Goal: Information Seeking & Learning: Learn about a topic

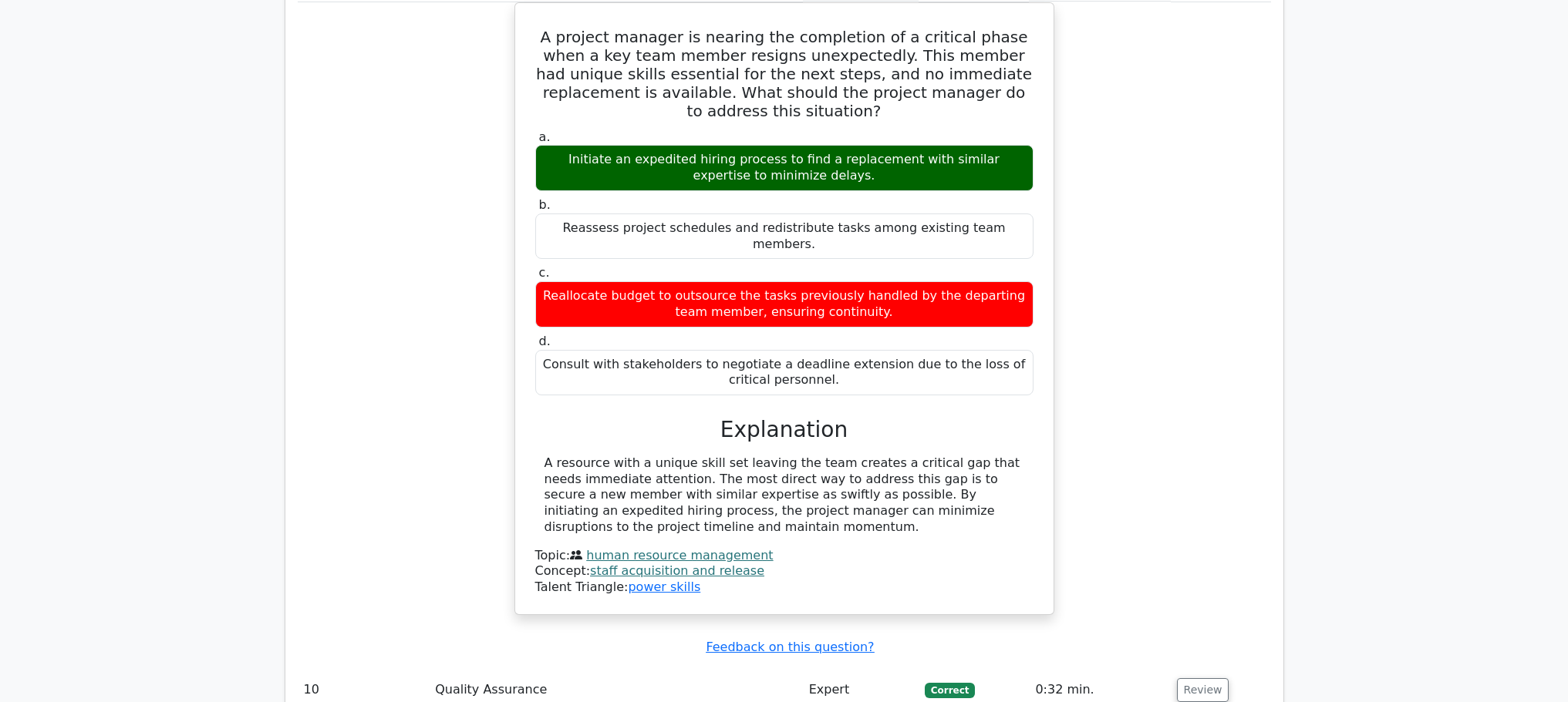
scroll to position [3100, 0]
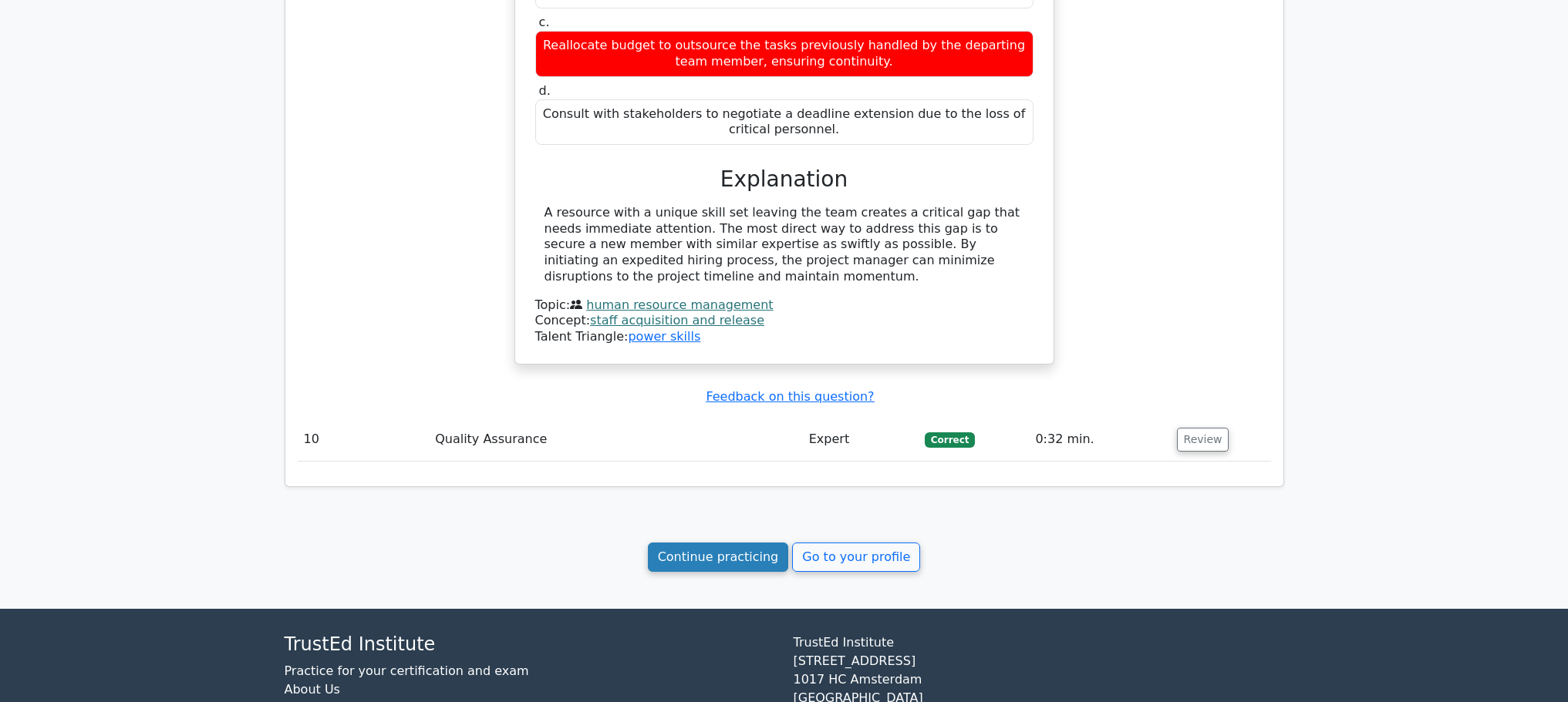
click at [721, 542] on link "Continue practicing" at bounding box center [718, 557] width 141 height 30
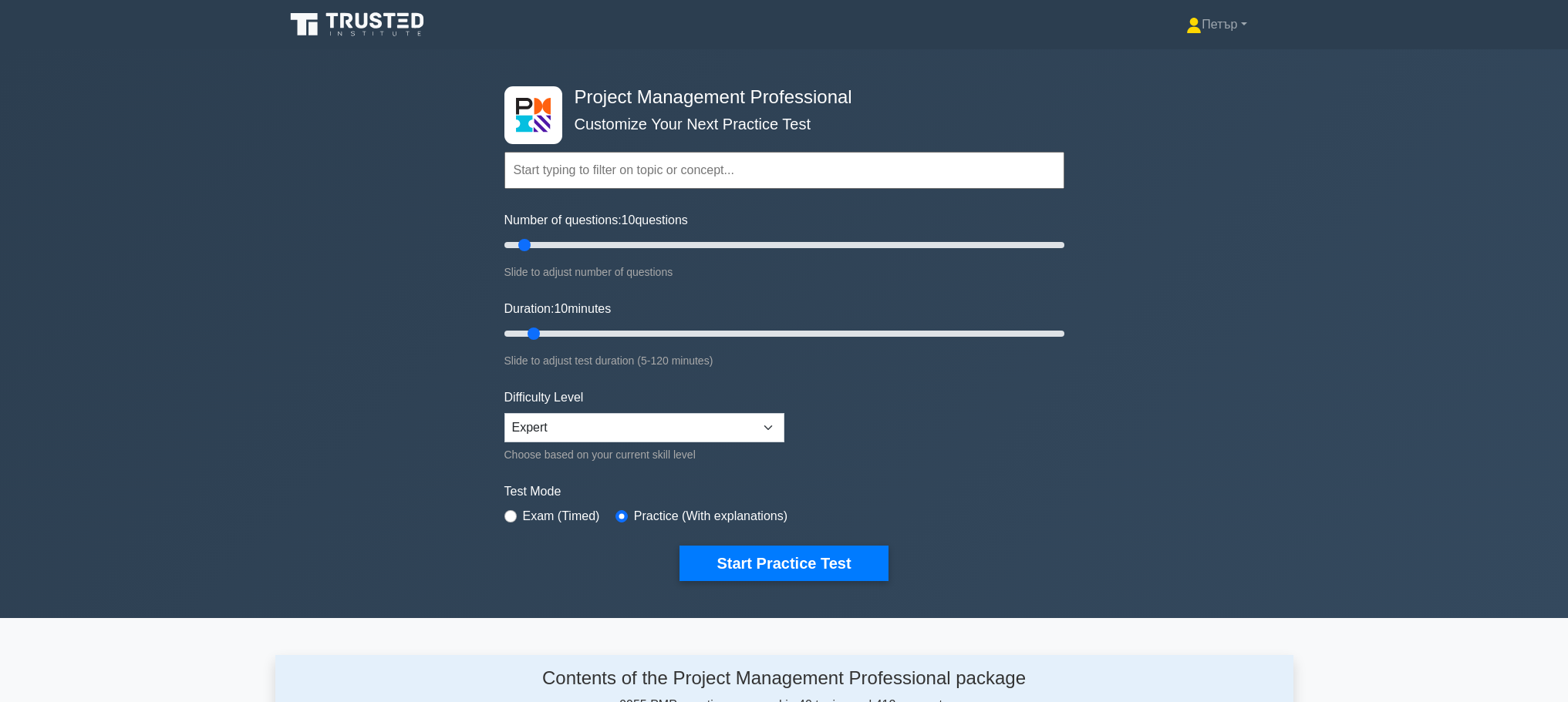
click at [611, 232] on div "Number of questions: 10 questions Slide to adjust number of questions" at bounding box center [785, 246] width 560 height 70
click at [614, 243] on input "Number of questions: 40 questions" at bounding box center [785, 245] width 560 height 18
click at [593, 243] on input "Number of questions: 40 questions" at bounding box center [785, 245] width 560 height 18
type input "30"
click at [585, 243] on input "Number of questions: 30 questions" at bounding box center [785, 245] width 560 height 18
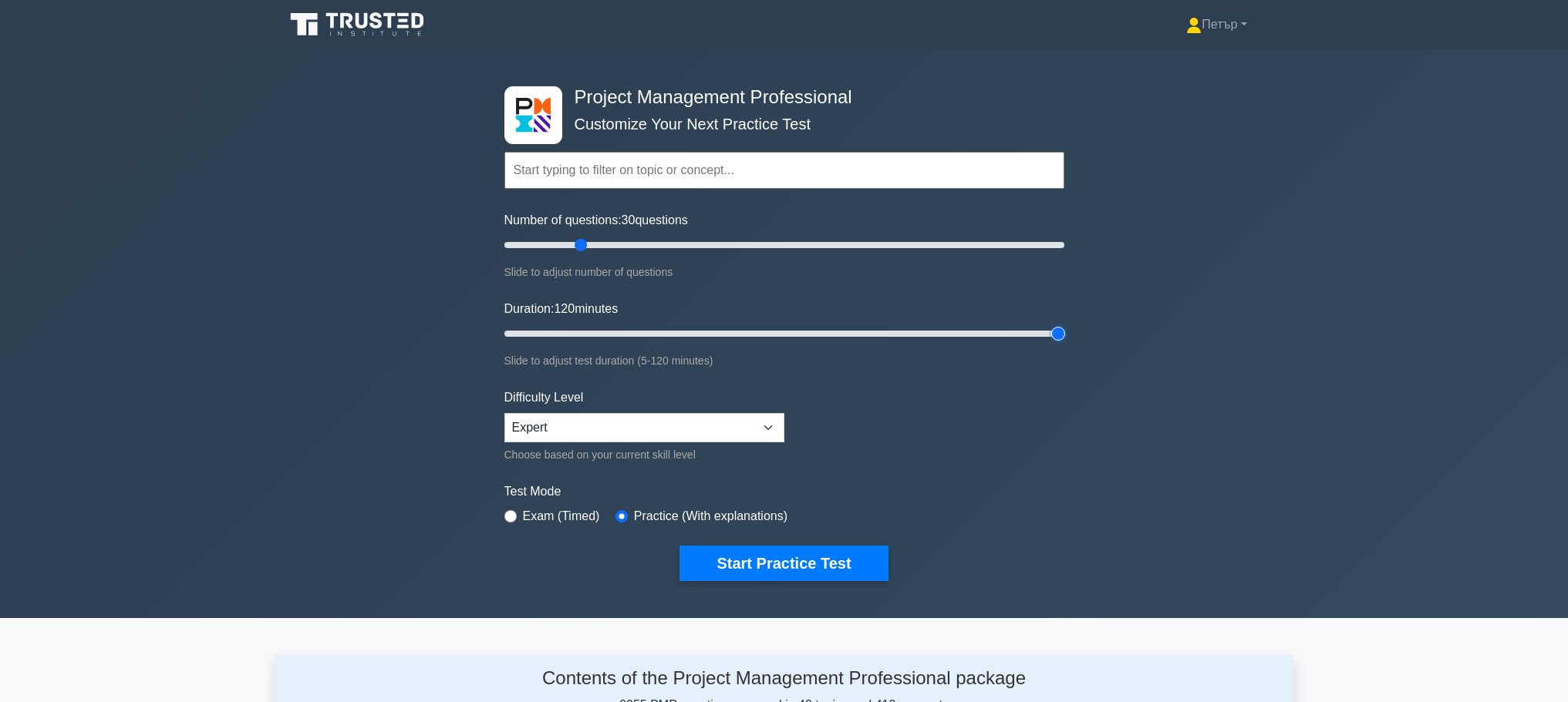
type input "120"
click at [1057, 335] on input "Duration: 120 minutes" at bounding box center [785, 333] width 560 height 18
click at [785, 551] on button "Start Practice Test" at bounding box center [783, 563] width 208 height 35
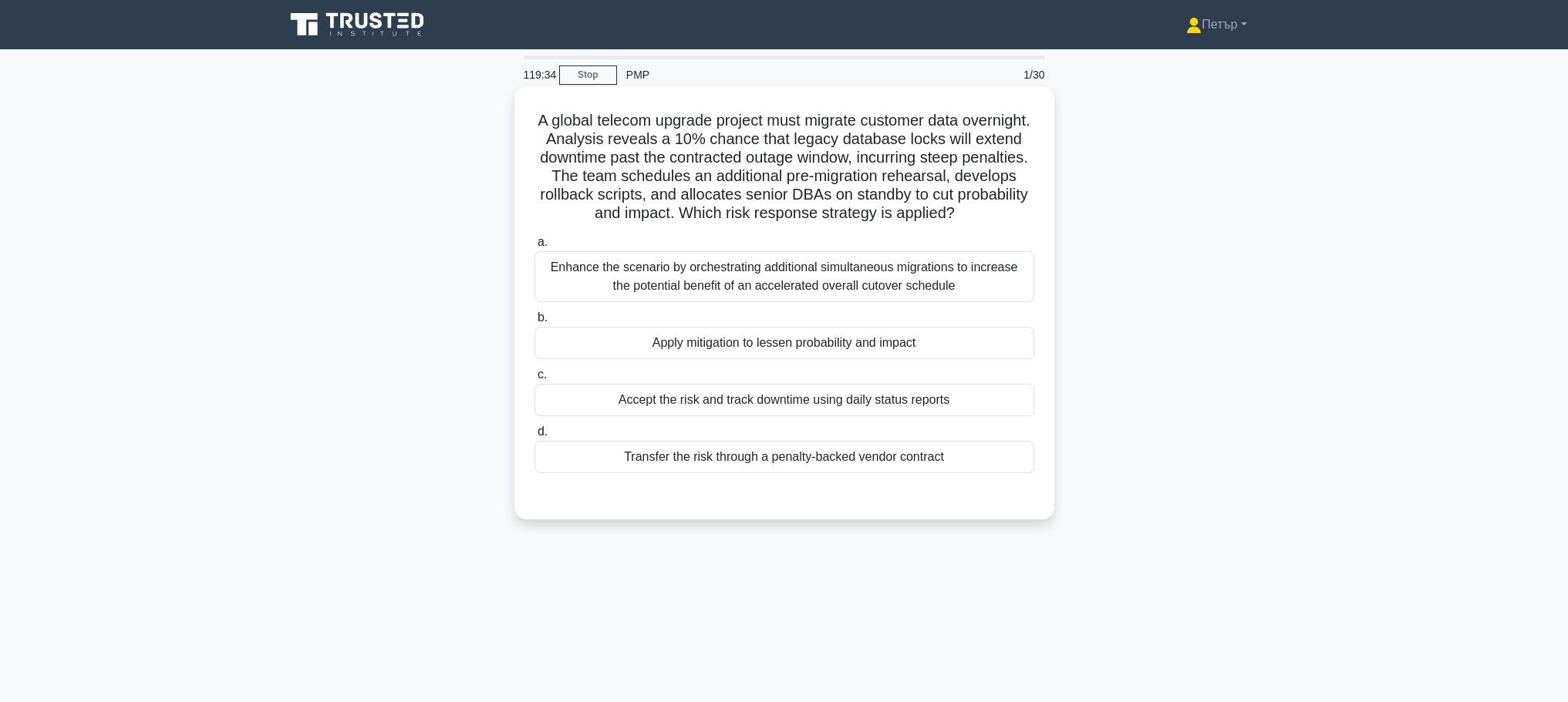
click at [1017, 335] on div "Apply mitigation to lessen probability and impact" at bounding box center [784, 342] width 500 height 32
click at [534, 323] on input "b. Apply mitigation to lessen probability and impact" at bounding box center [534, 318] width 0 height 10
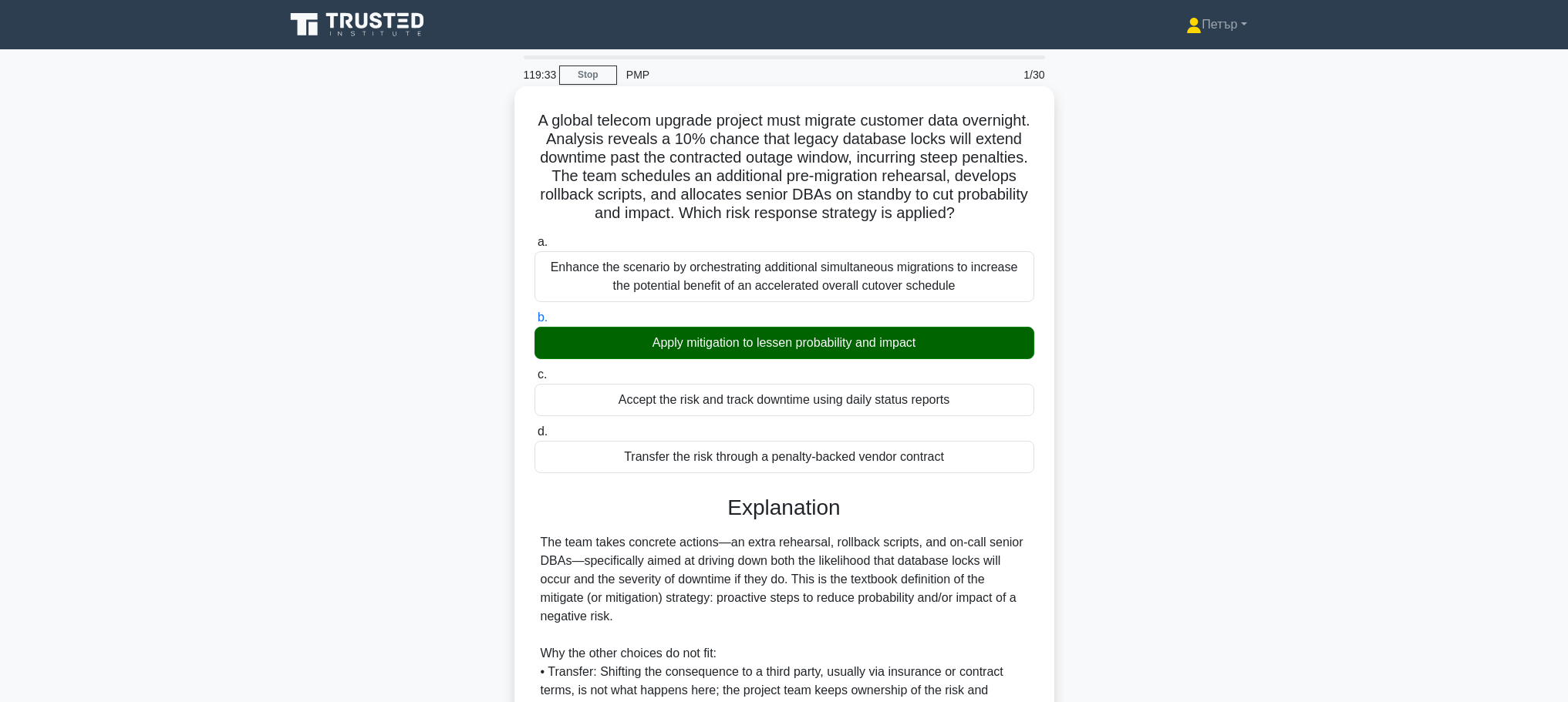
scroll to position [249, 0]
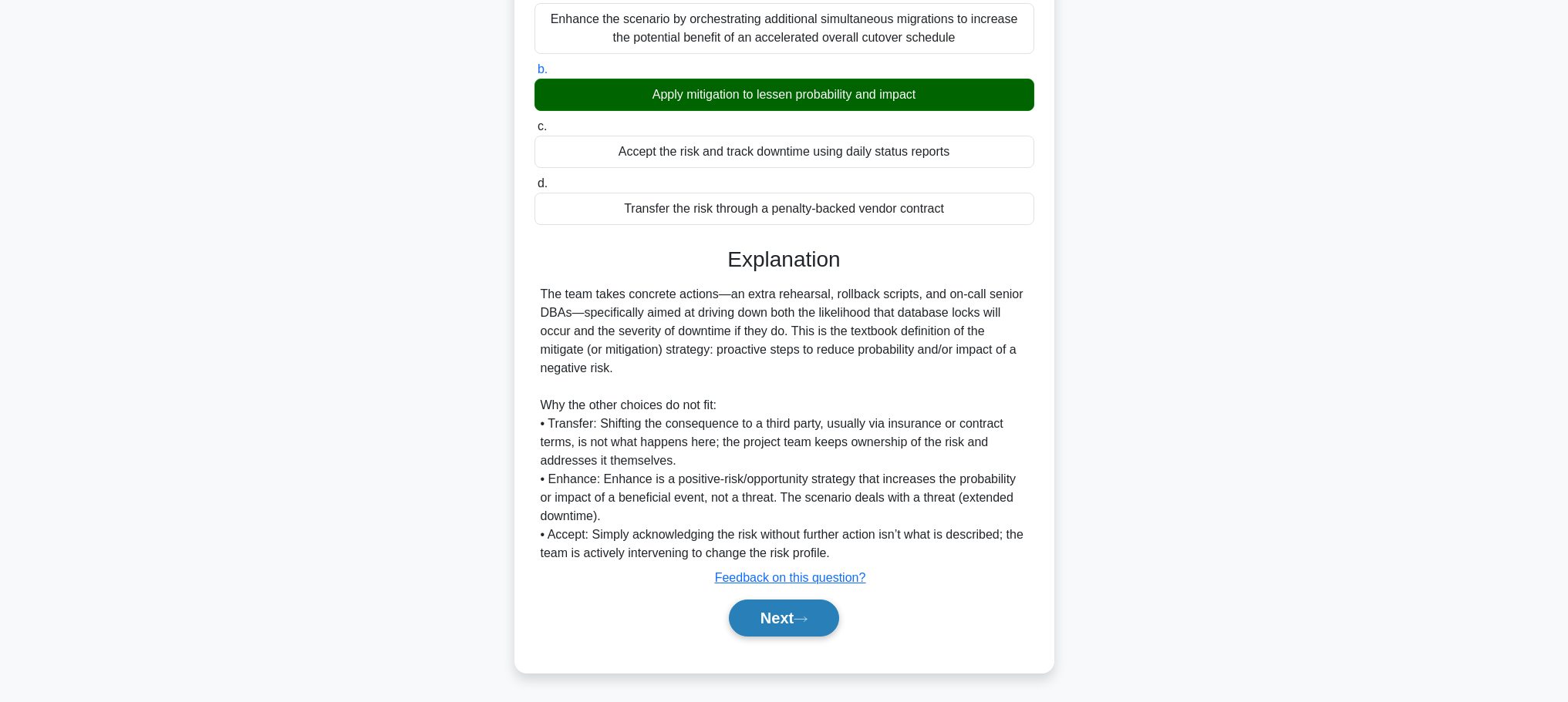
click at [825, 608] on button "Next" at bounding box center [784, 618] width 110 height 37
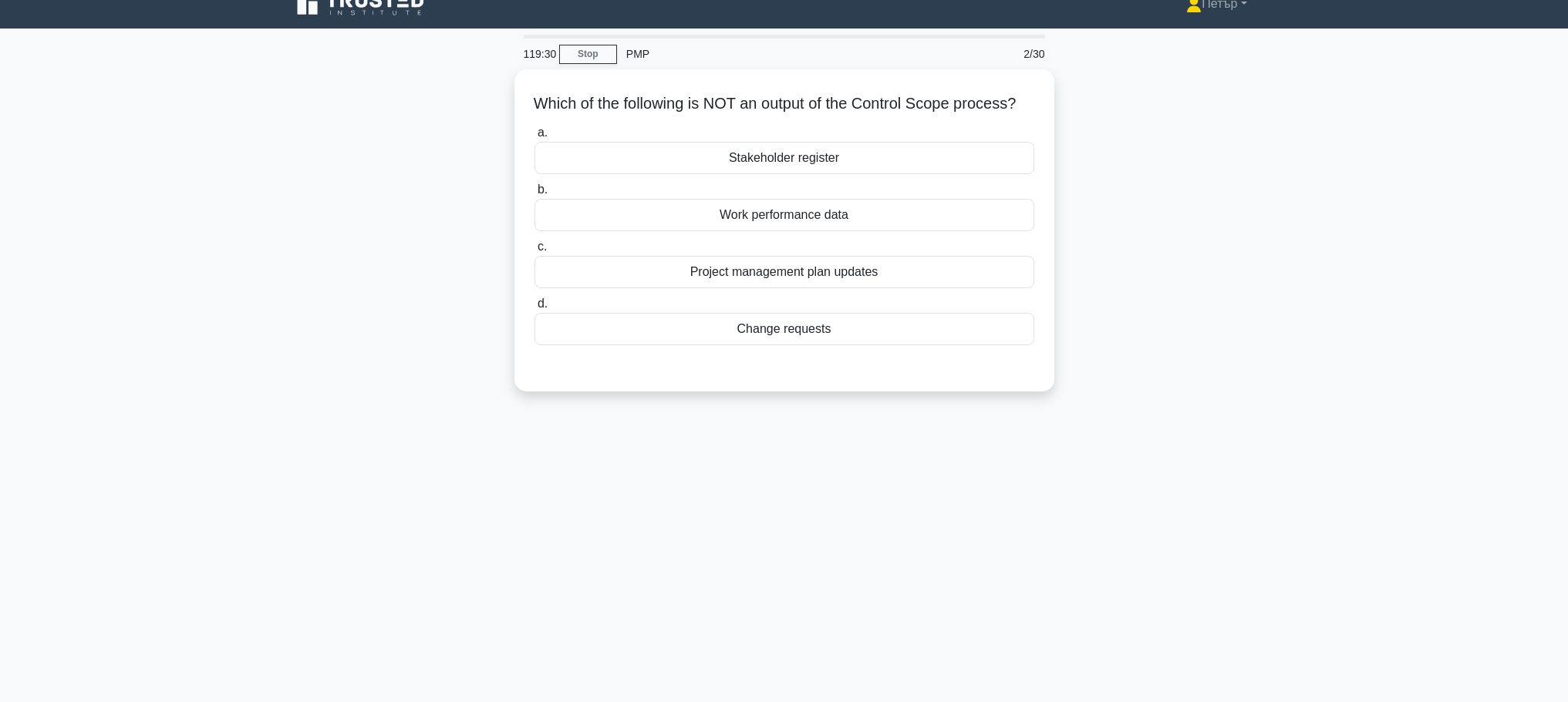
scroll to position [0, 0]
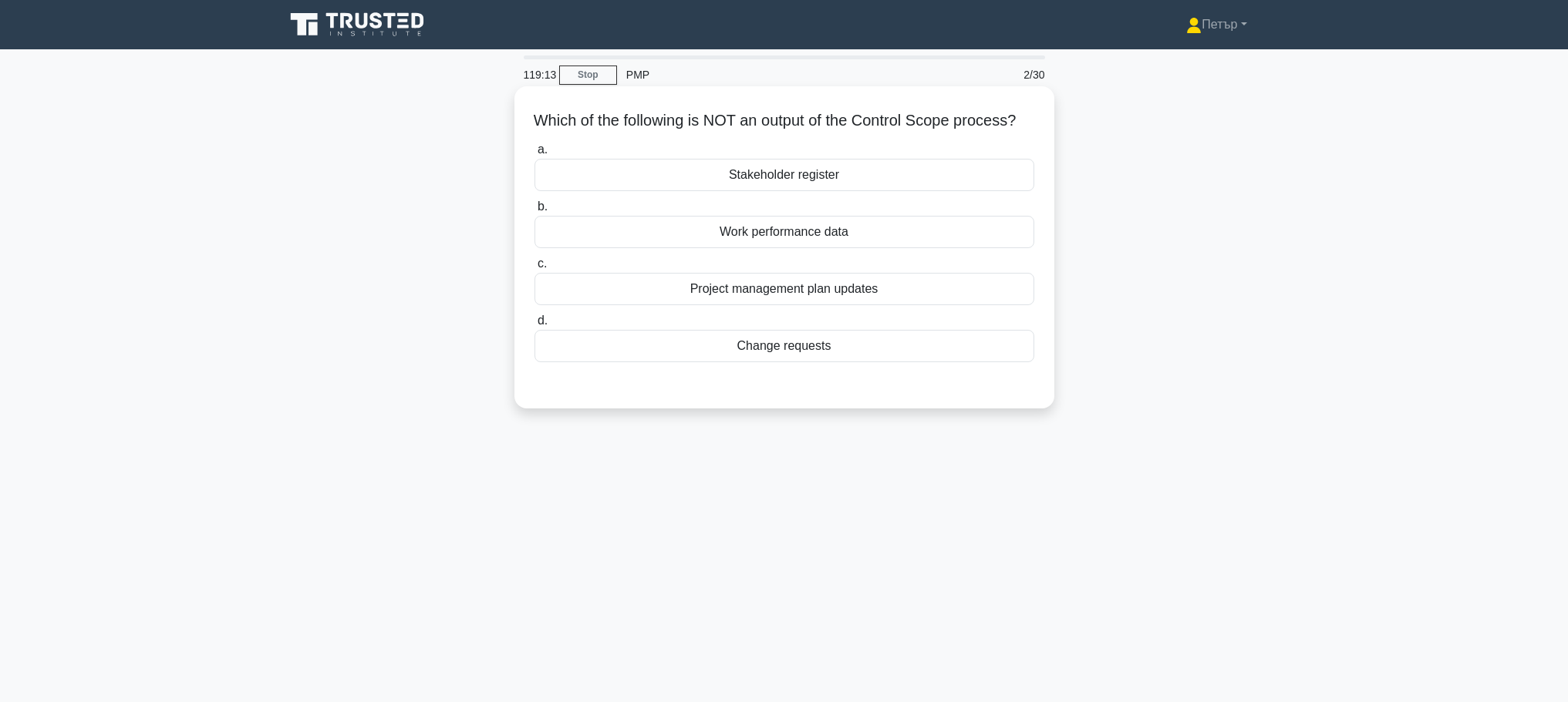
click at [945, 189] on div "Stakeholder register" at bounding box center [784, 174] width 500 height 32
click at [534, 155] on input "a. Stakeholder register" at bounding box center [534, 150] width 0 height 10
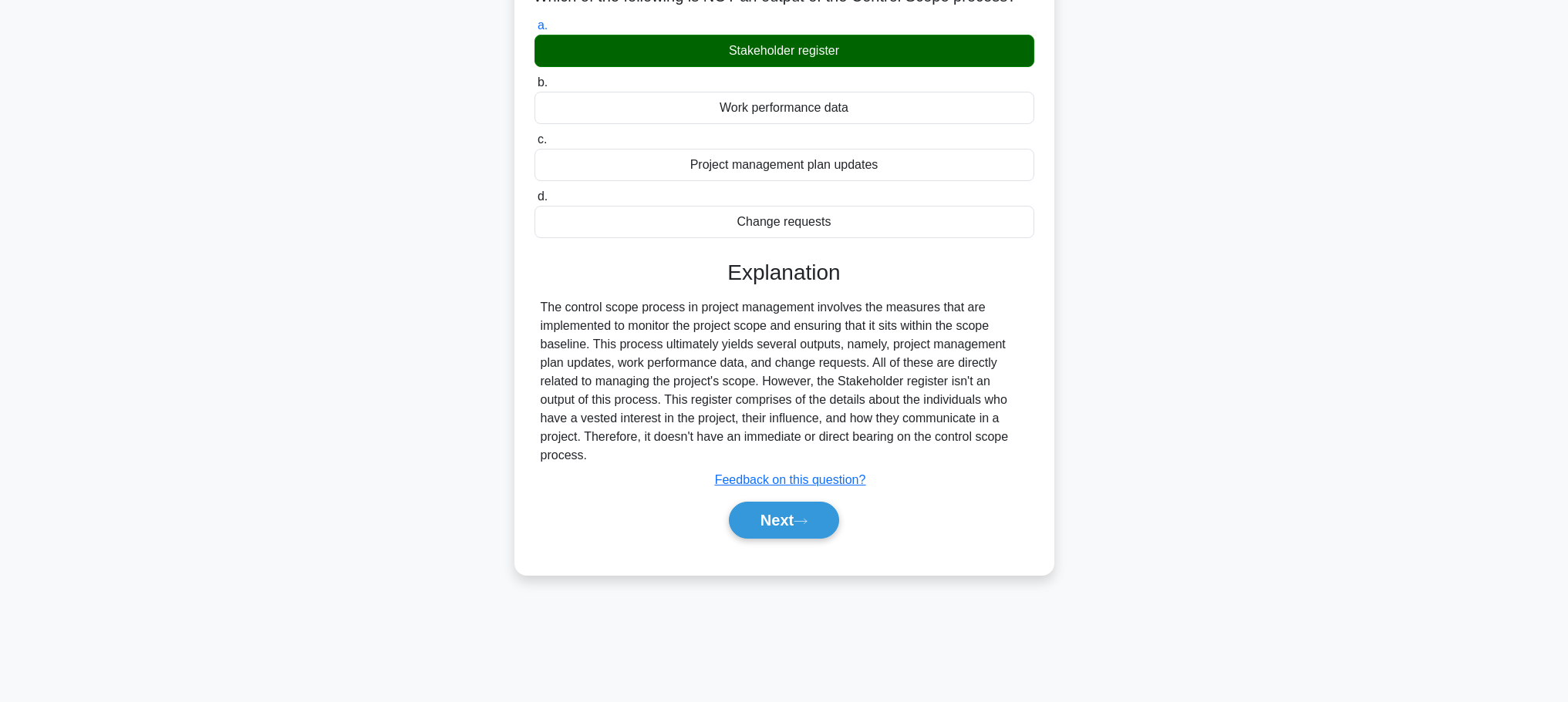
scroll to position [130, 0]
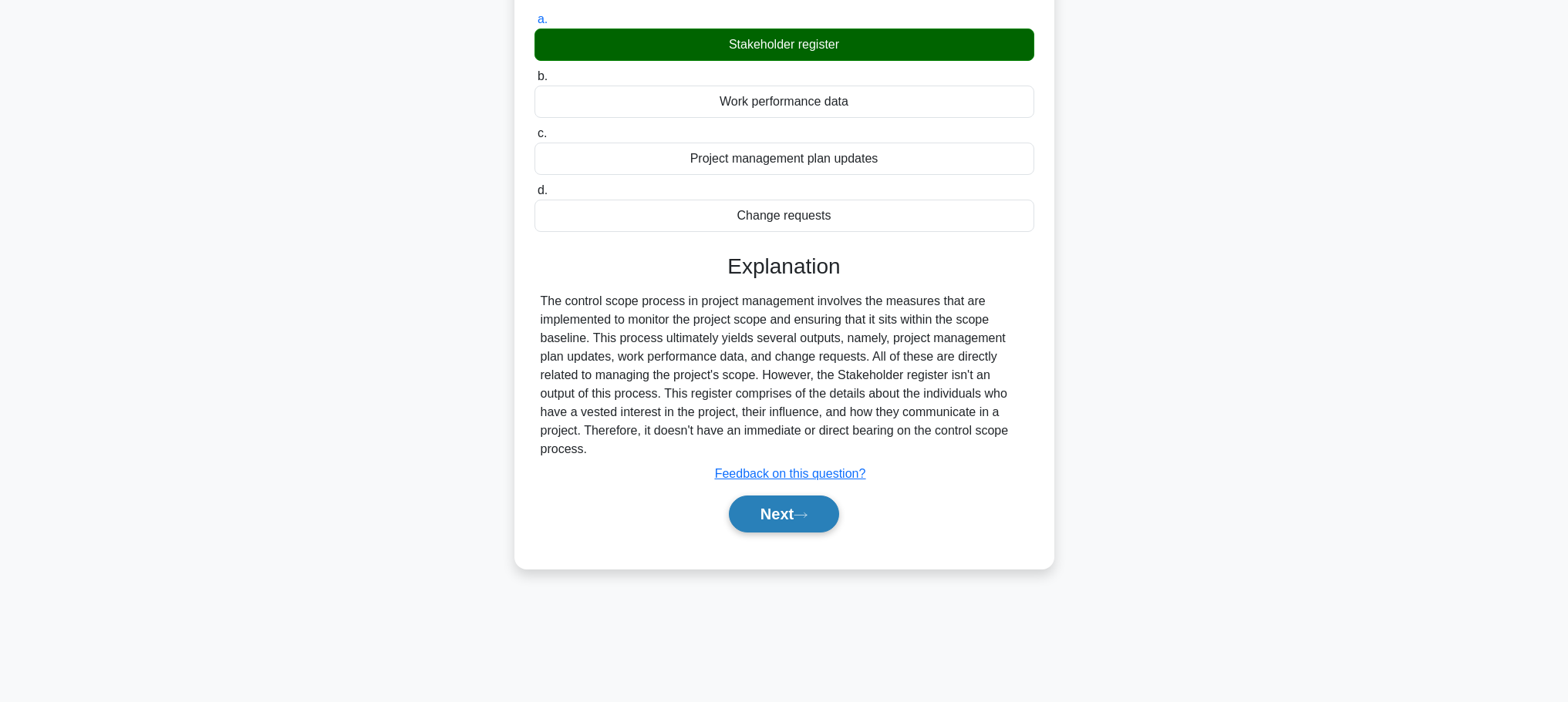
click at [774, 507] on button "Next" at bounding box center [784, 514] width 110 height 37
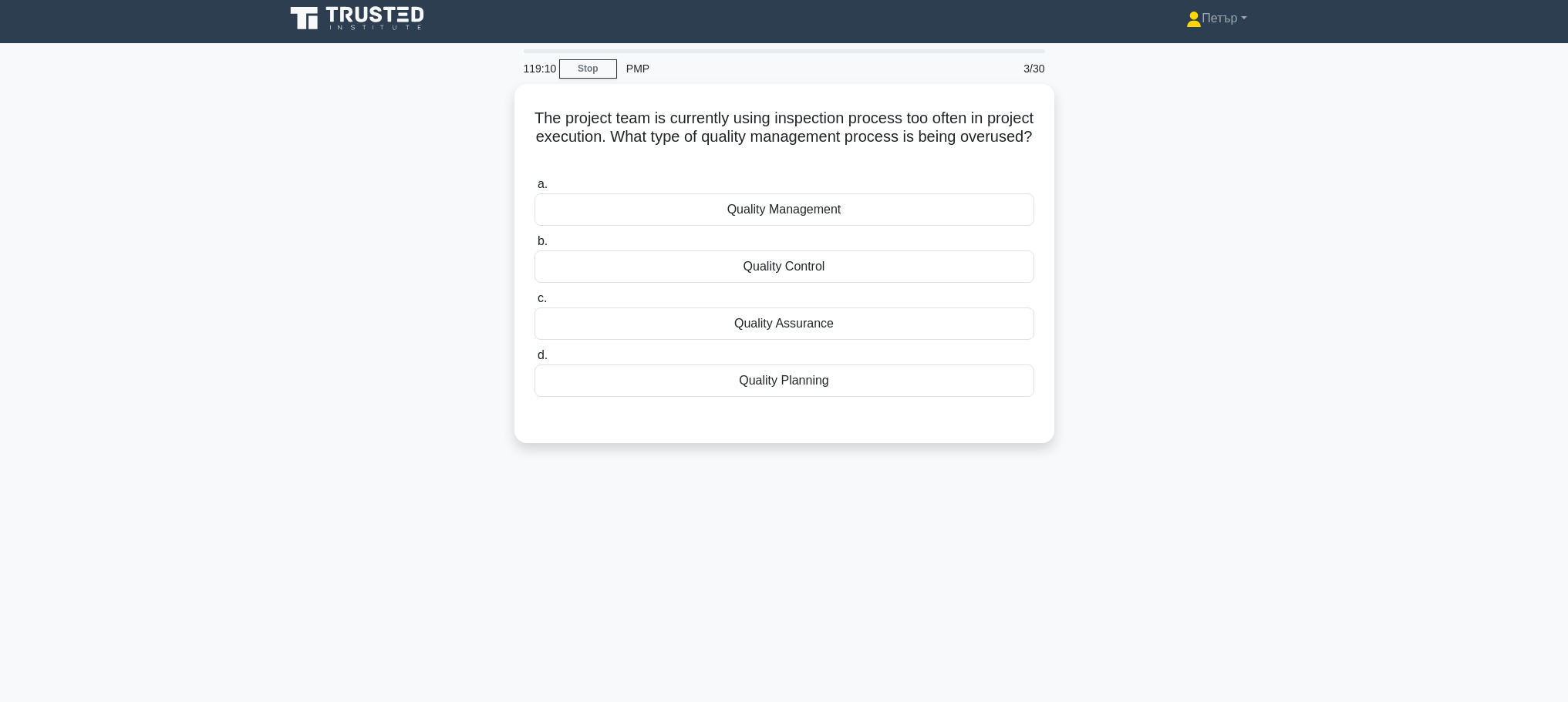
scroll to position [0, 0]
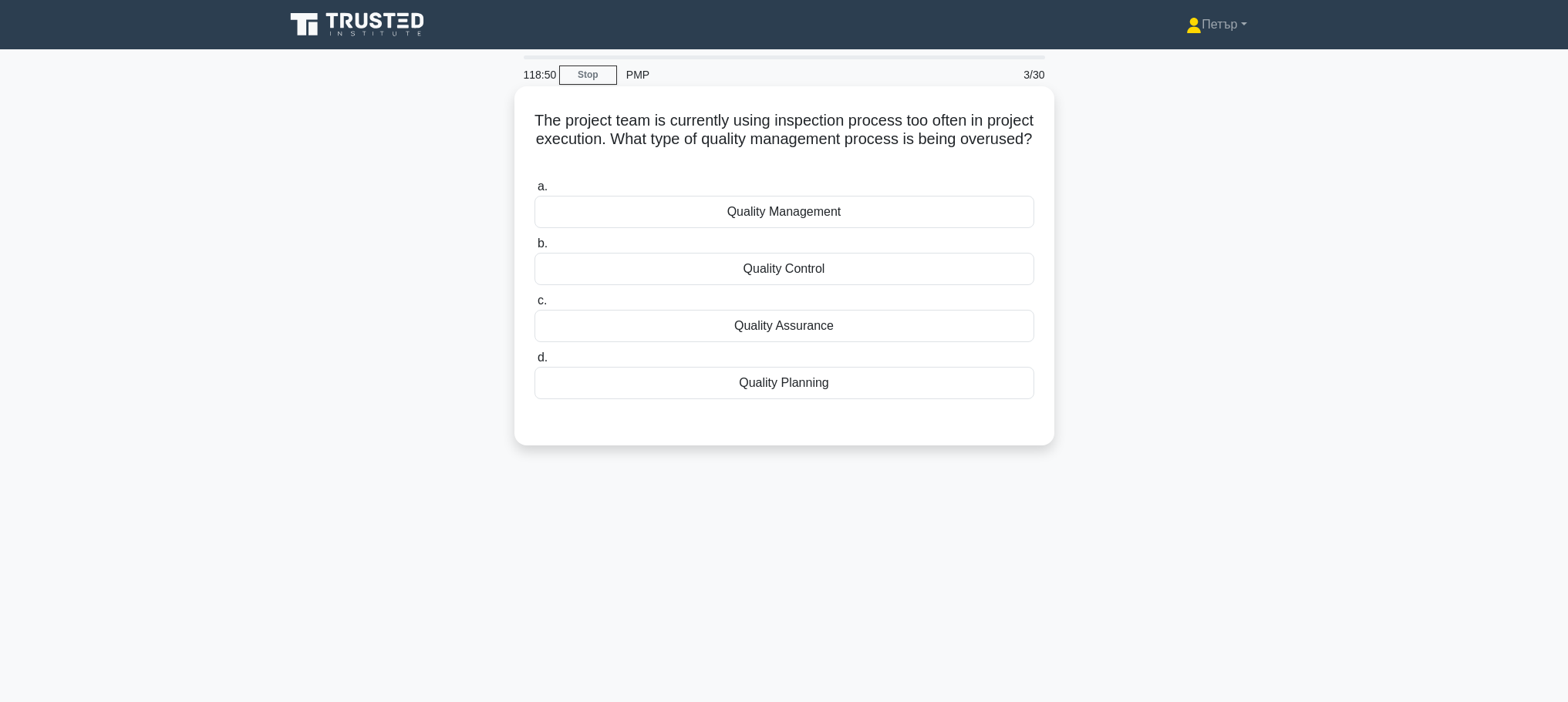
click at [992, 271] on div "Quality Control" at bounding box center [784, 268] width 500 height 32
click at [534, 249] on input "b. Quality Control" at bounding box center [534, 244] width 0 height 10
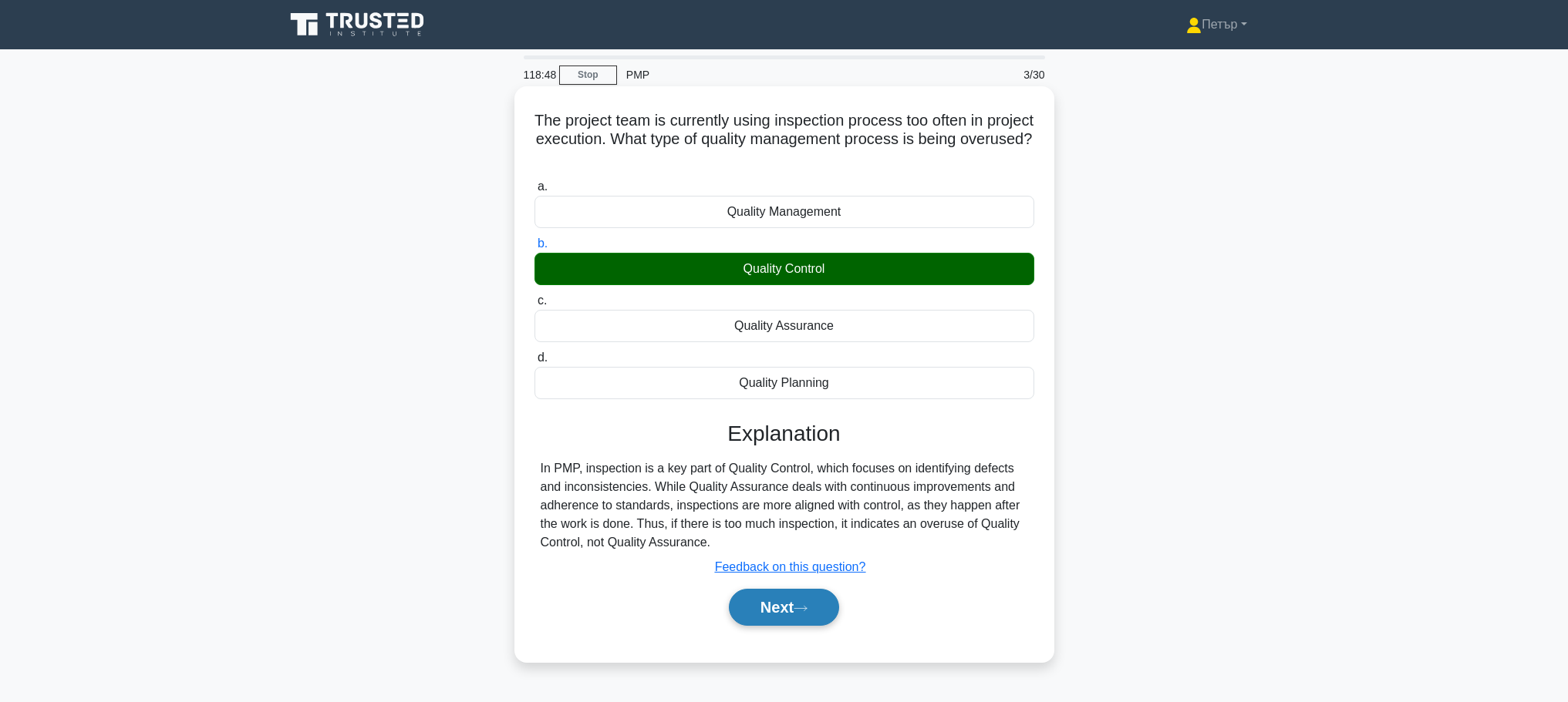
click at [777, 606] on button "Next" at bounding box center [784, 607] width 110 height 37
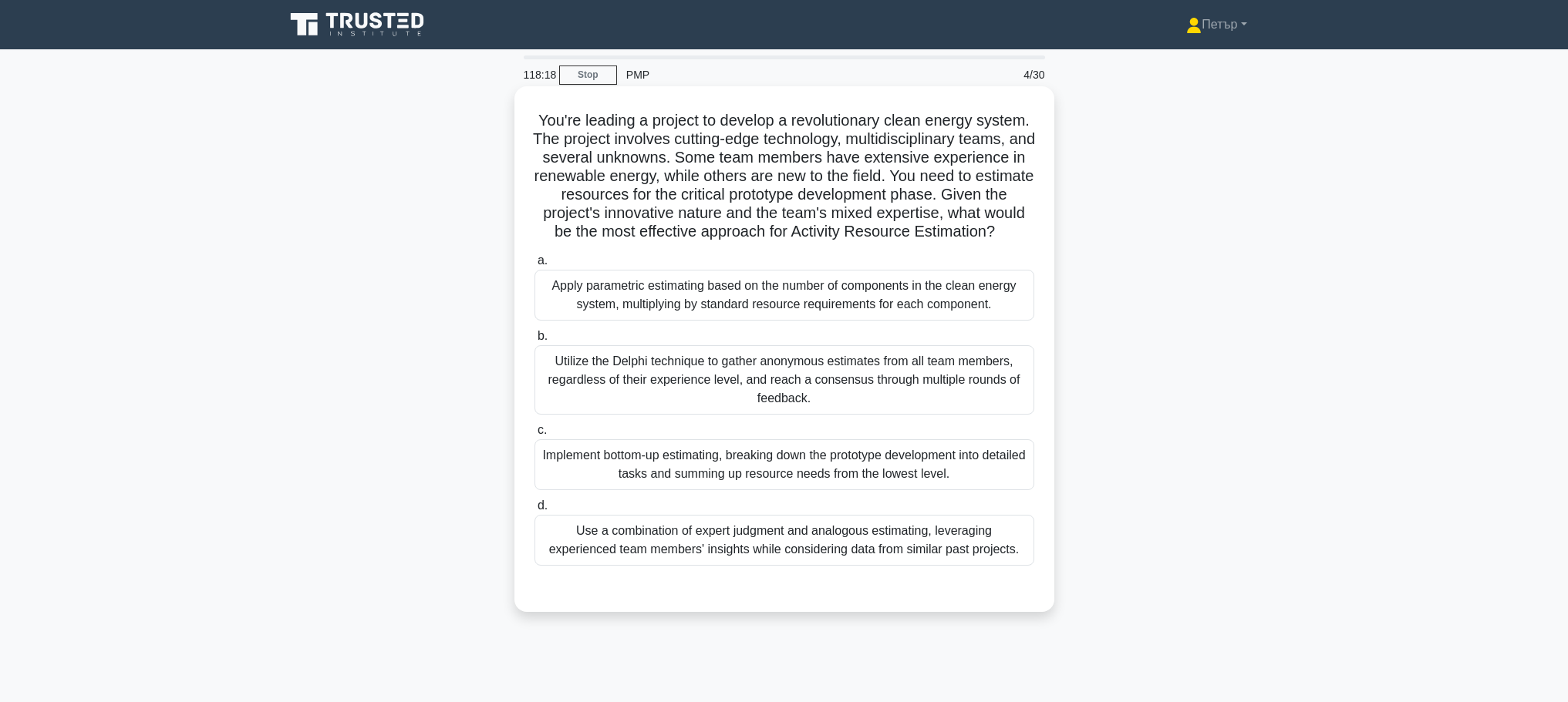
click at [801, 555] on div "Use a combination of expert judgment and analogous estimating, leveraging exper…" at bounding box center [784, 541] width 500 height 51
click at [534, 511] on input "d. Use a combination of expert judgment and analogous estimating, leveraging ex…" at bounding box center [534, 506] width 0 height 10
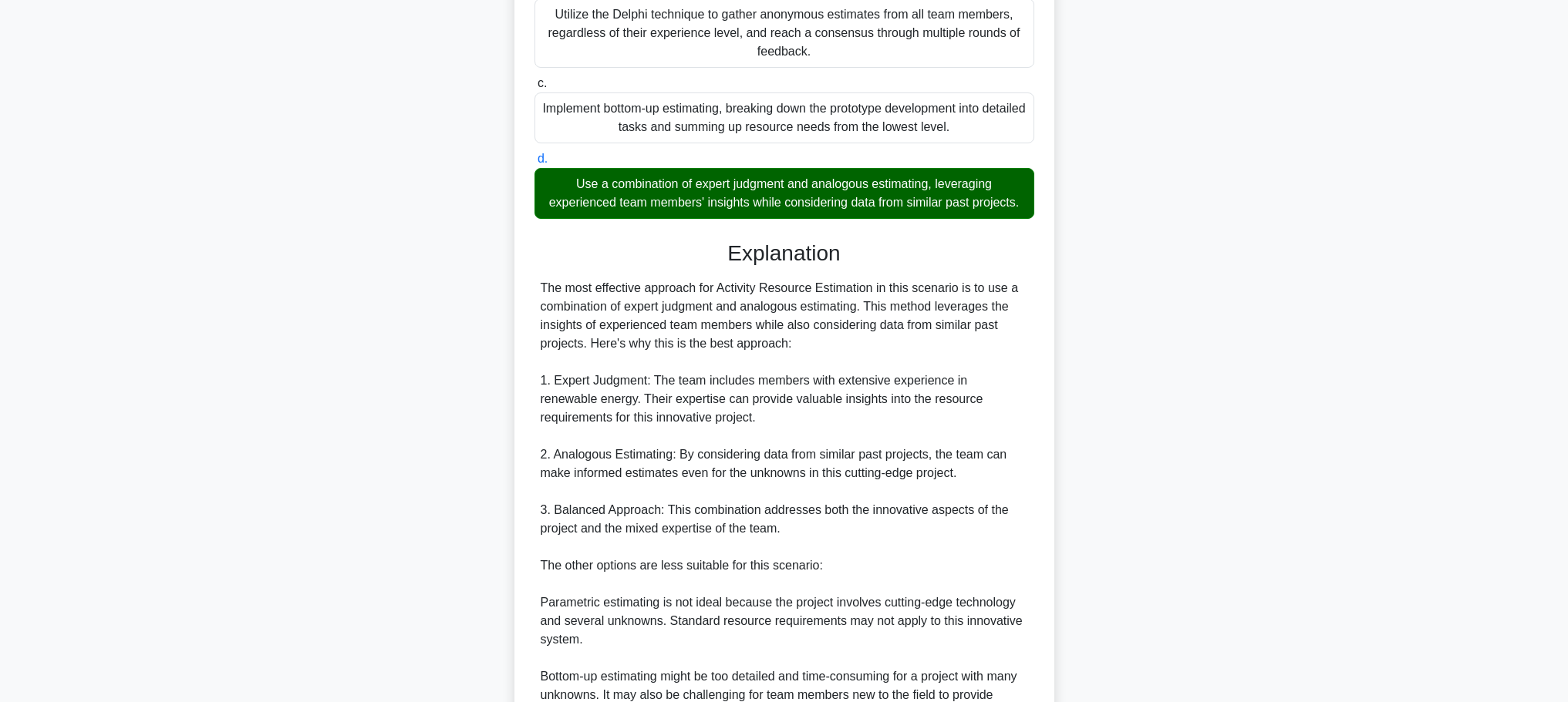
scroll to position [616, 0]
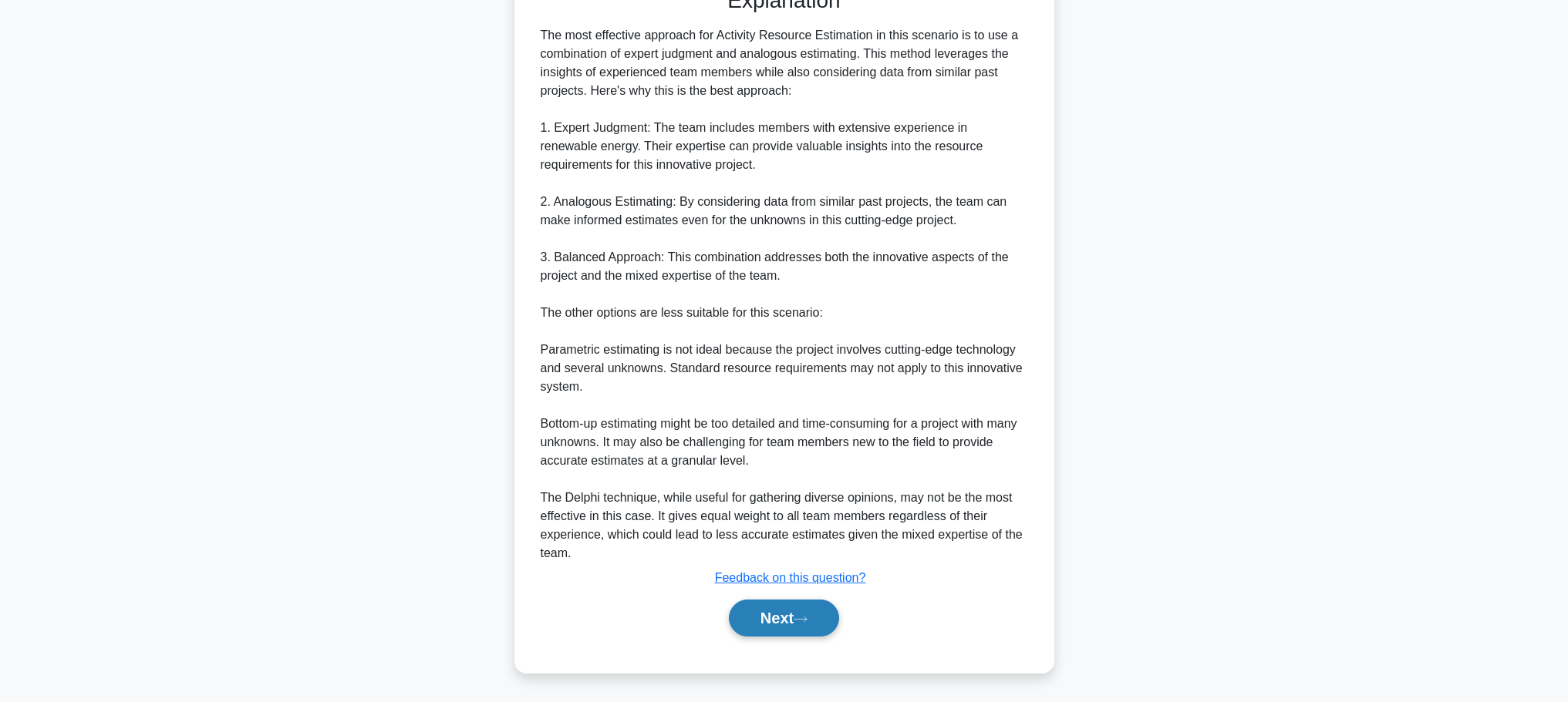
click at [792, 611] on button "Next" at bounding box center [784, 618] width 110 height 37
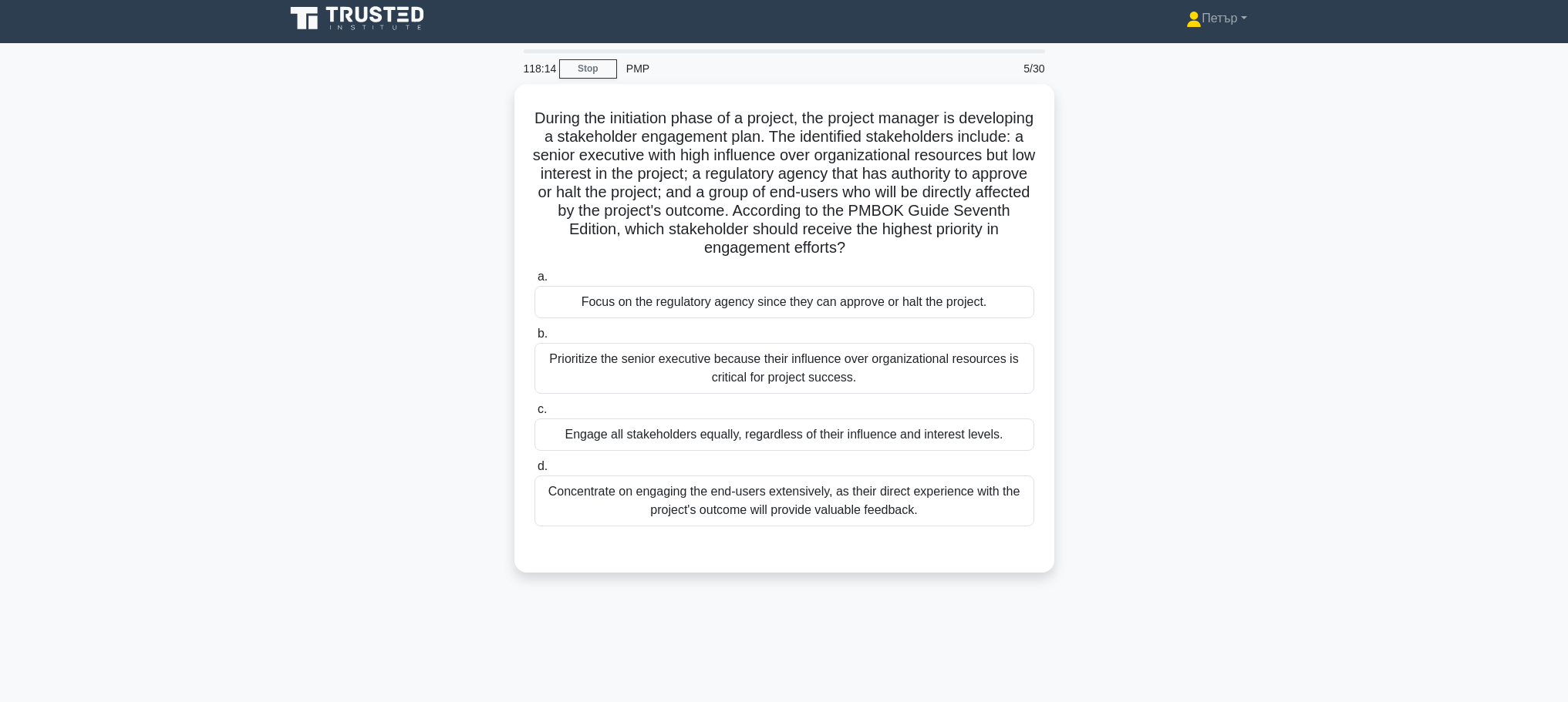
scroll to position [0, 0]
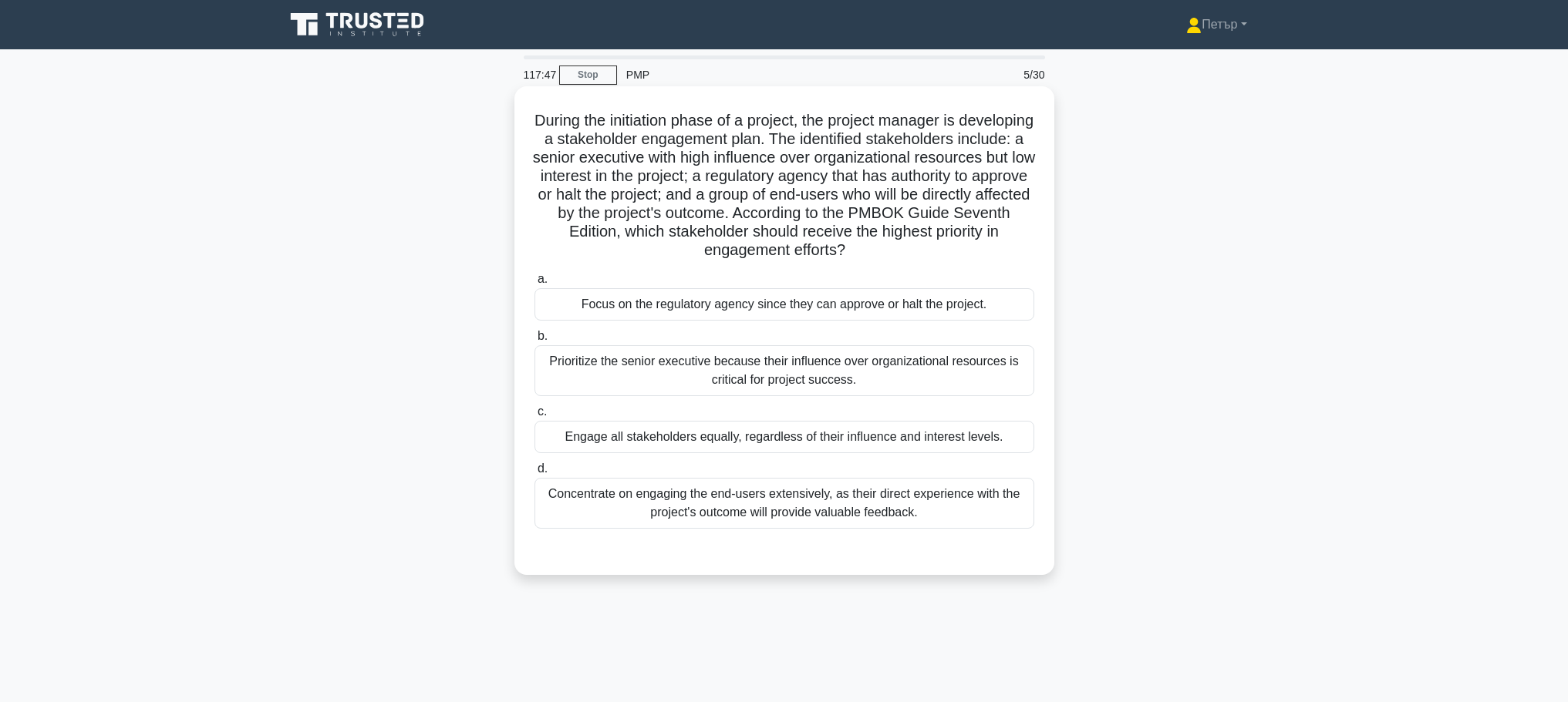
click at [1006, 308] on div "Focus on the regulatory agency since they can approve or halt the project." at bounding box center [784, 304] width 500 height 32
click at [534, 285] on input "a. Focus on the regulatory agency since they can approve or halt the project." at bounding box center [534, 279] width 0 height 10
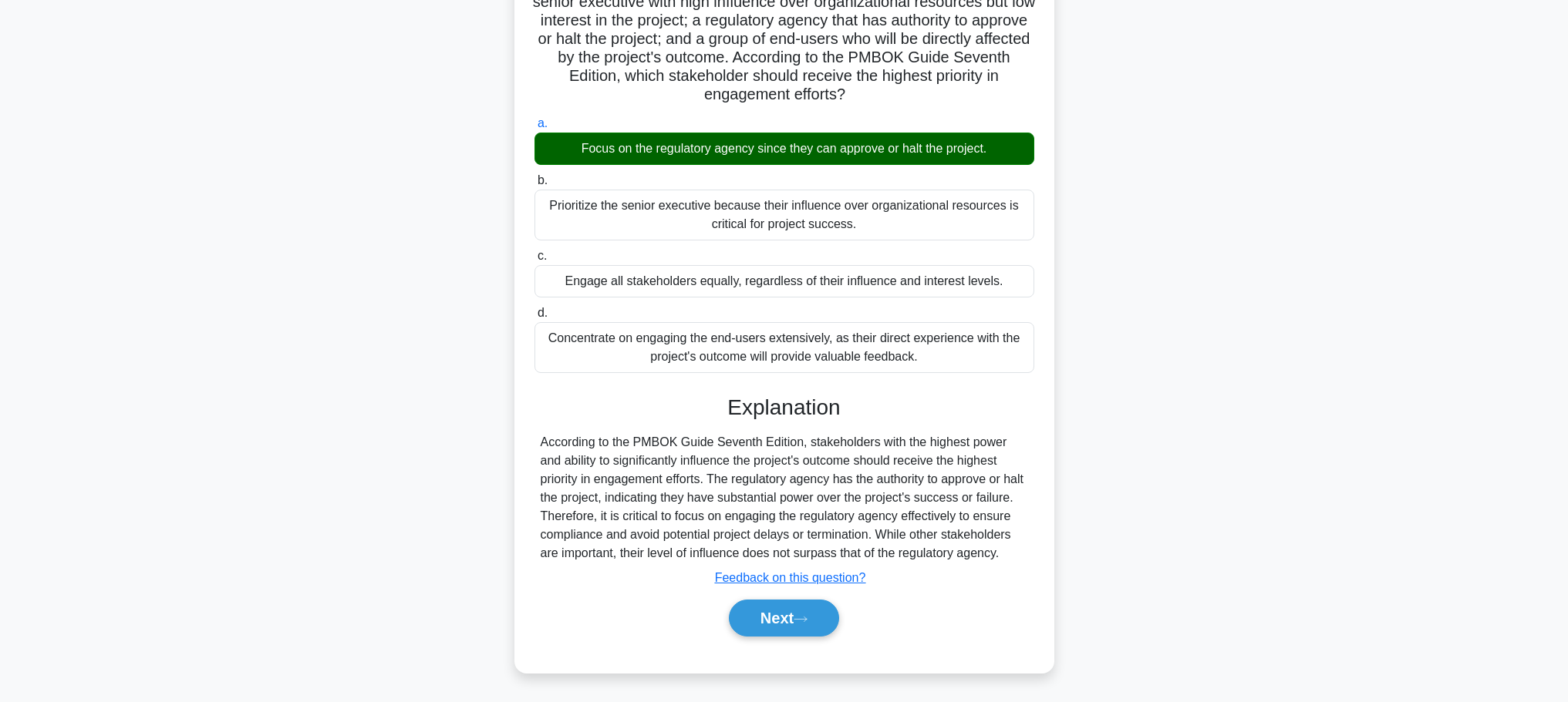
scroll to position [156, 0]
click at [811, 614] on button "Next" at bounding box center [784, 618] width 110 height 37
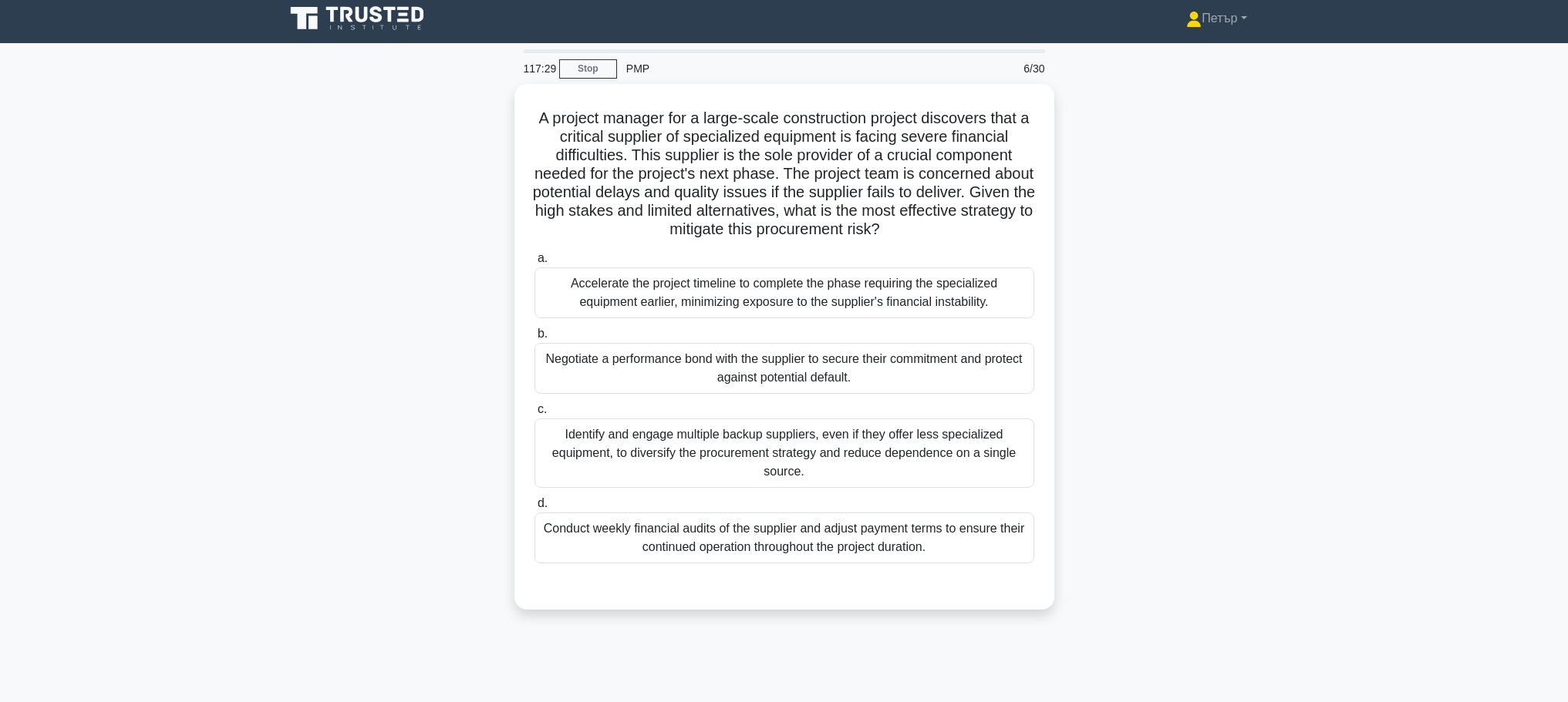
scroll to position [0, 0]
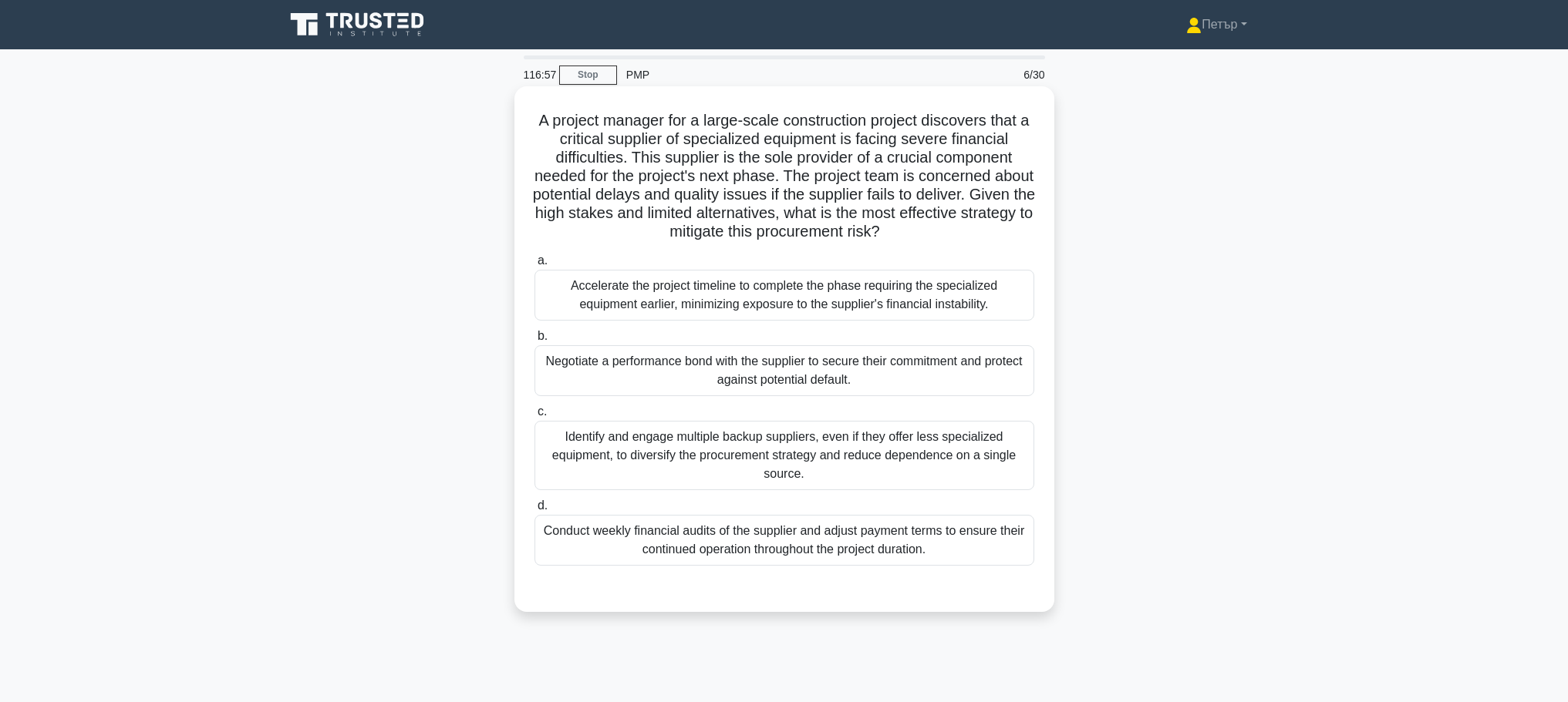
click at [954, 458] on div "Identify and engage multiple backup suppliers, even if they offer less speciali…" at bounding box center [784, 455] width 500 height 69
click at [534, 417] on input "c. Identify and engage multiple backup suppliers, even if they offer less speci…" at bounding box center [534, 412] width 0 height 10
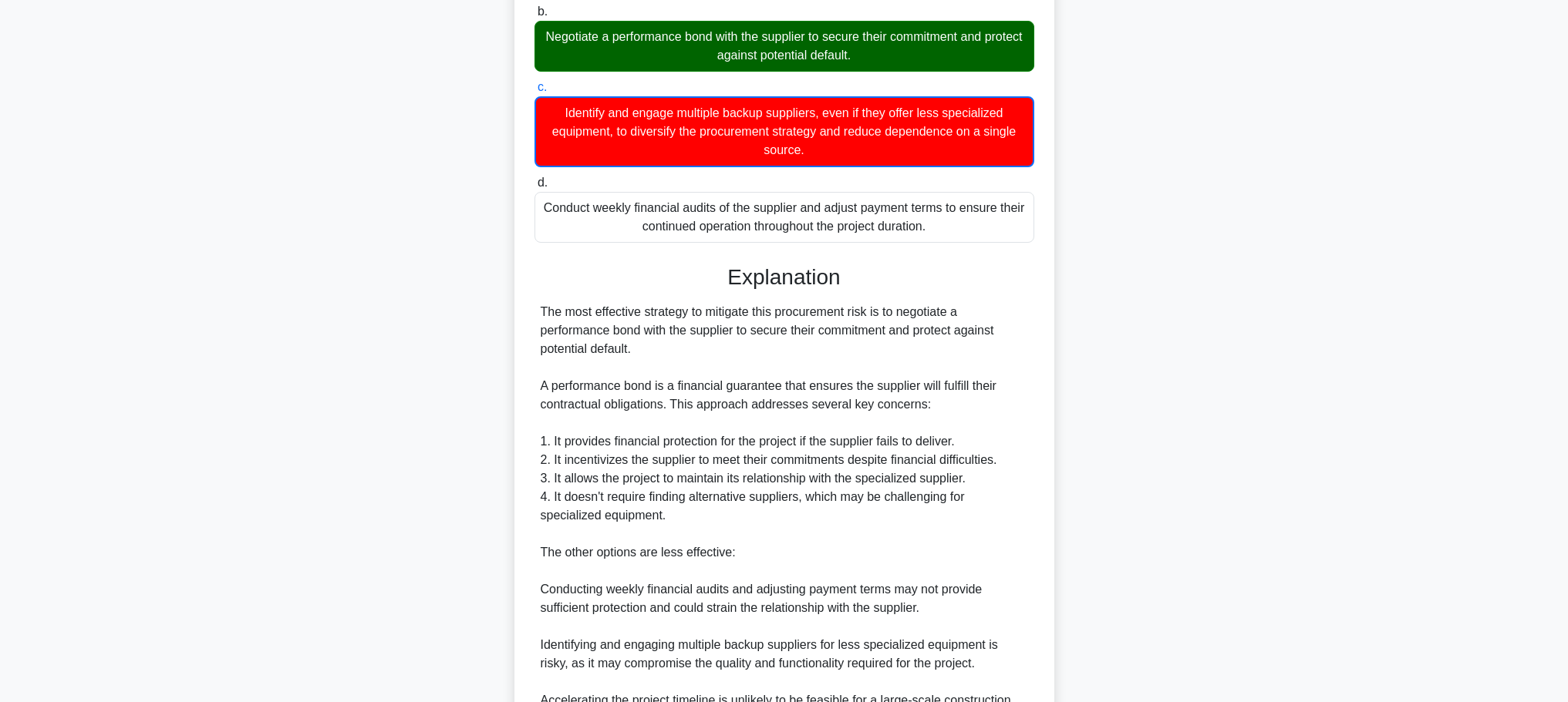
scroll to position [546, 0]
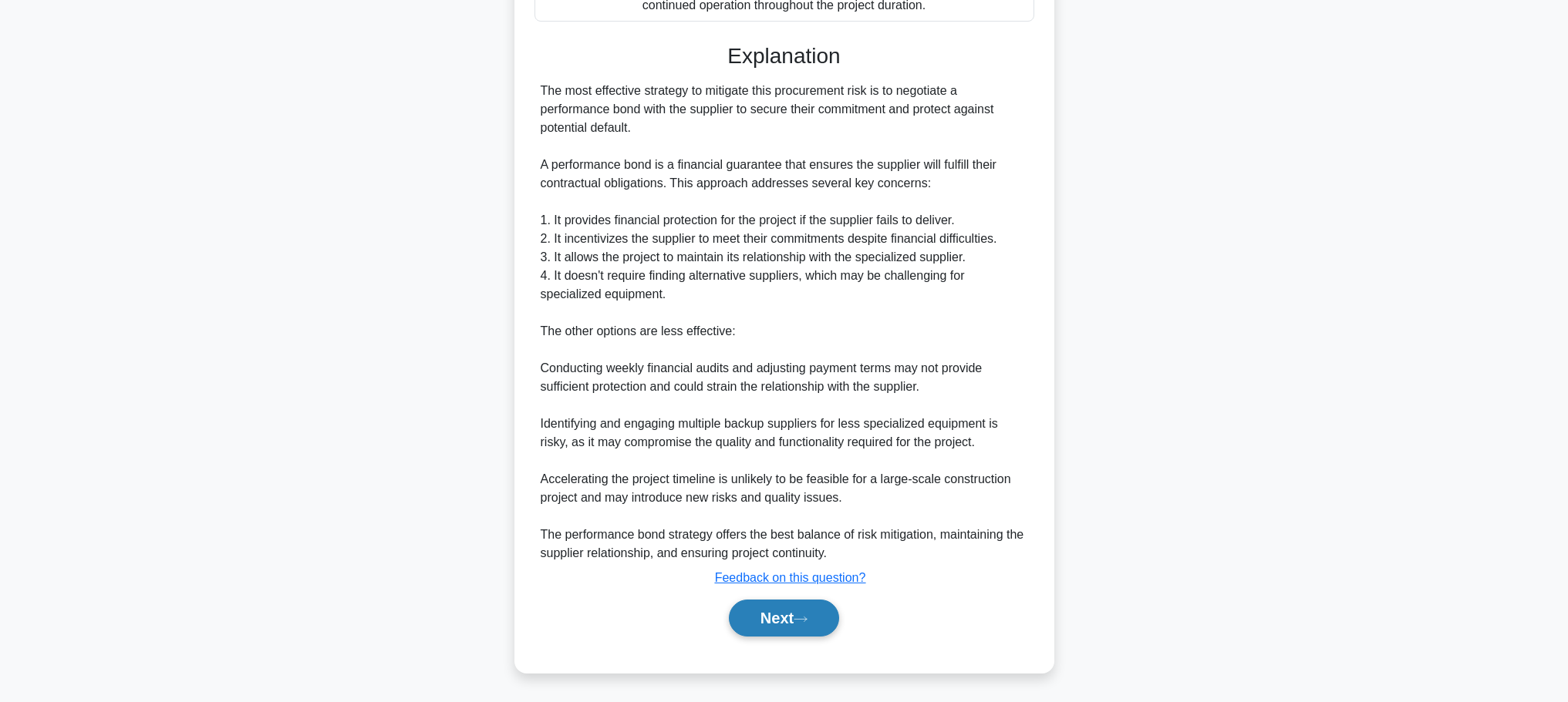
click at [808, 620] on icon at bounding box center [800, 619] width 14 height 8
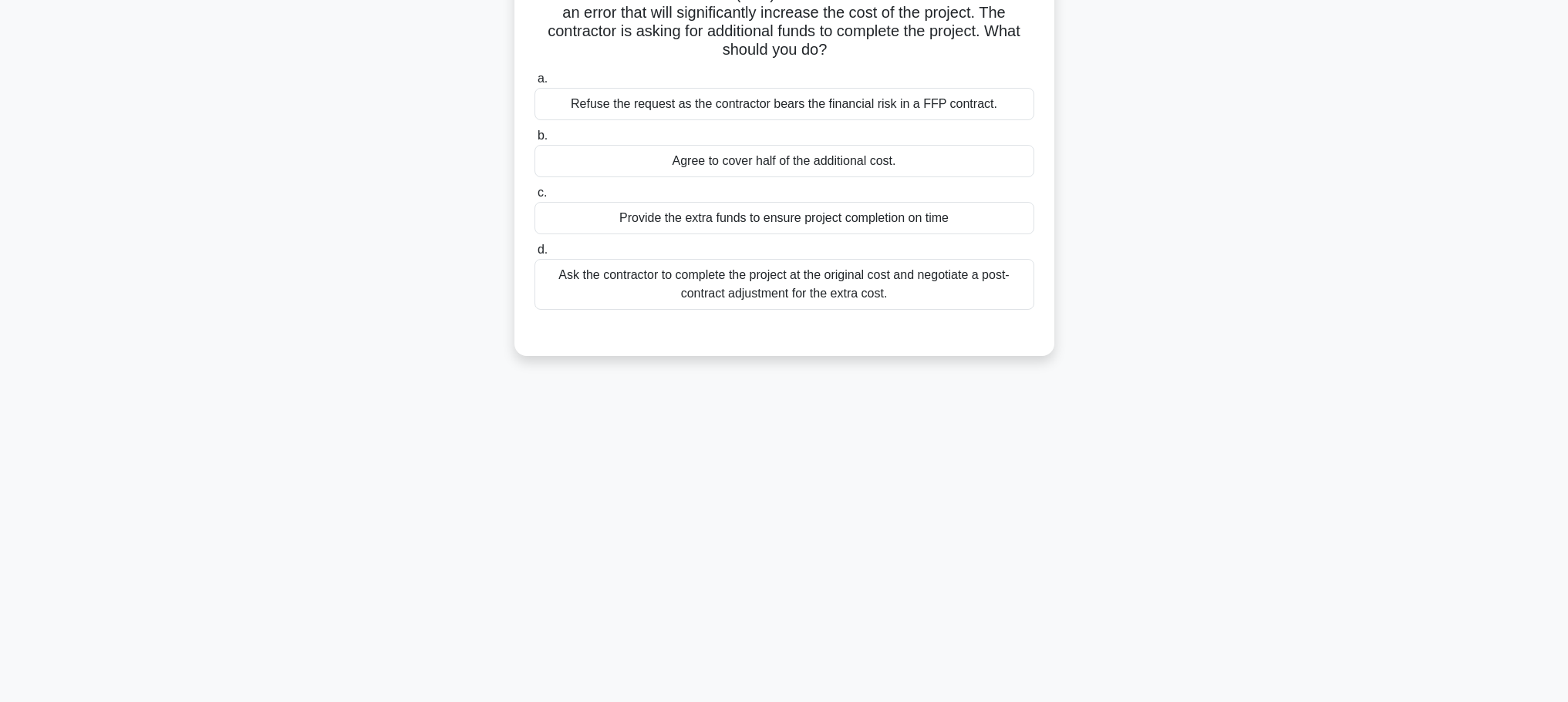
scroll to position [0, 0]
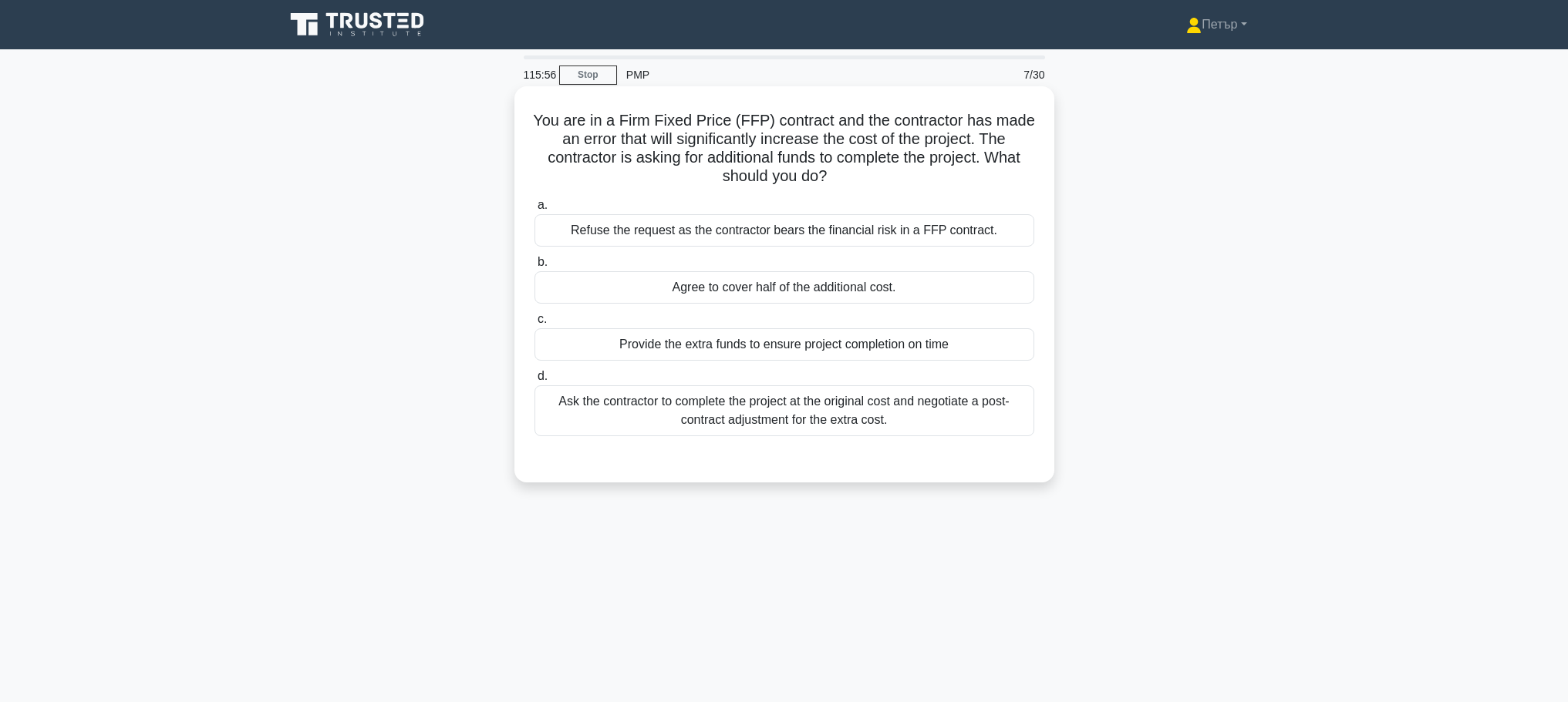
click at [762, 224] on div "Refuse the request as the contractor bears the financial risk in a FFP contract." at bounding box center [784, 230] width 500 height 32
click at [534, 211] on input "a. Refuse the request as the contractor bears the financial risk in a FFP contr…" at bounding box center [534, 206] width 0 height 10
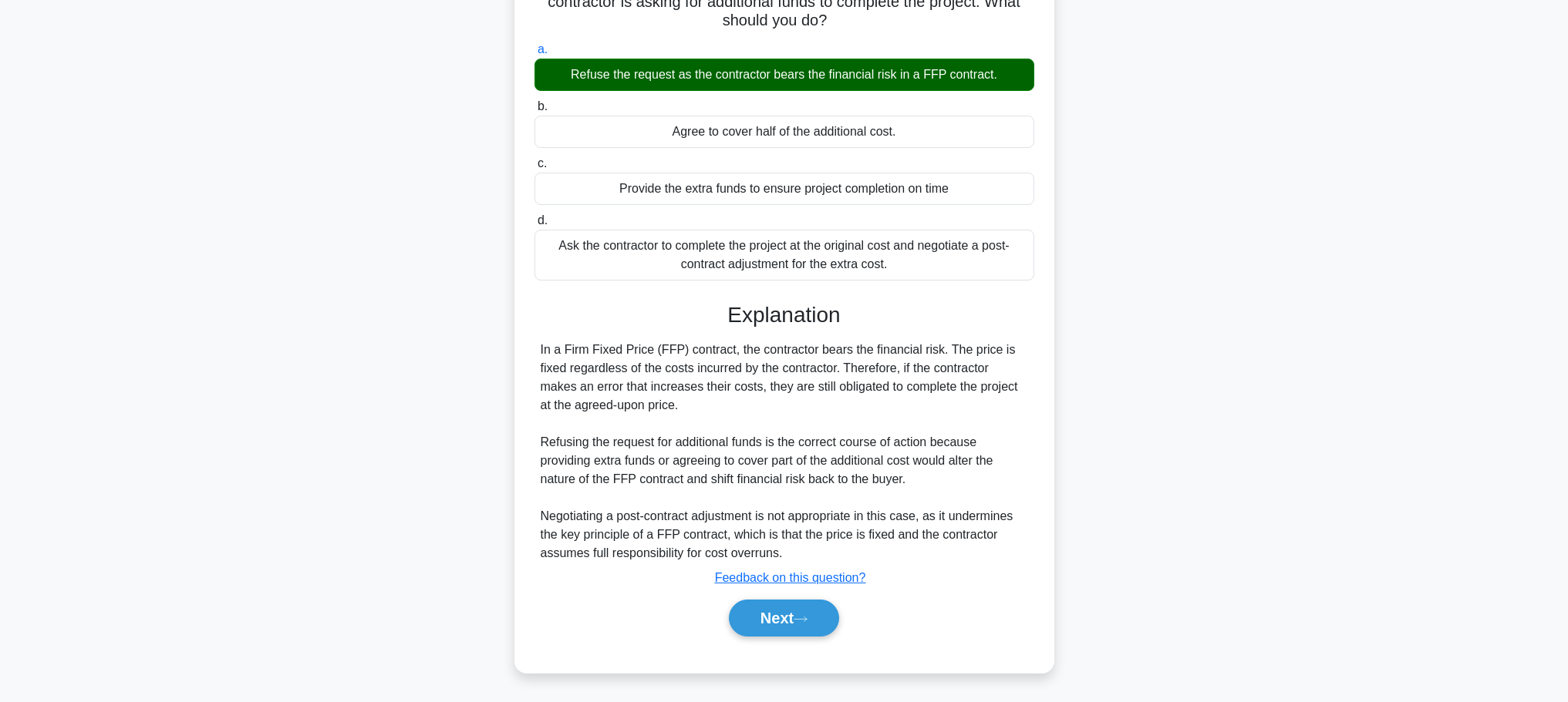
scroll to position [156, 0]
click at [789, 616] on button "Next" at bounding box center [784, 618] width 110 height 37
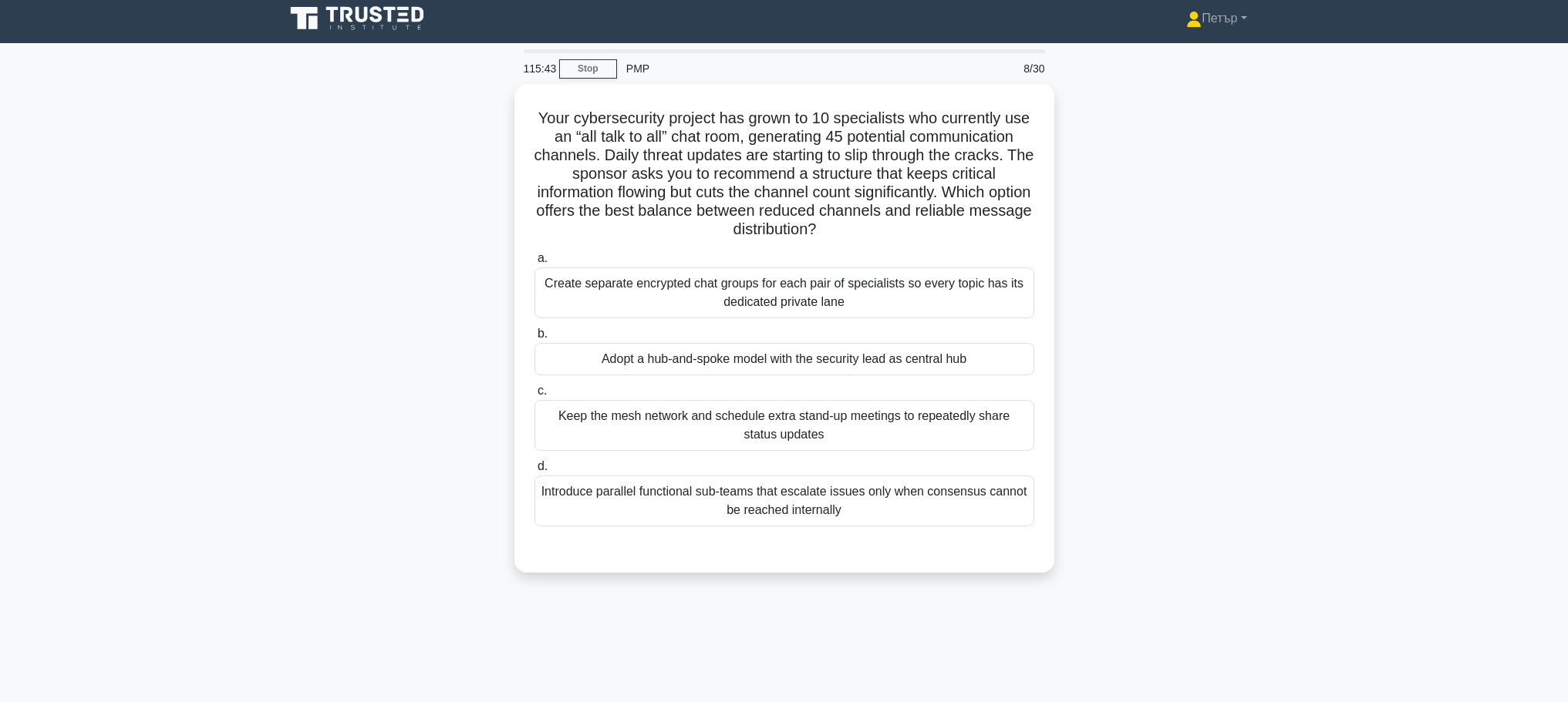
scroll to position [0, 0]
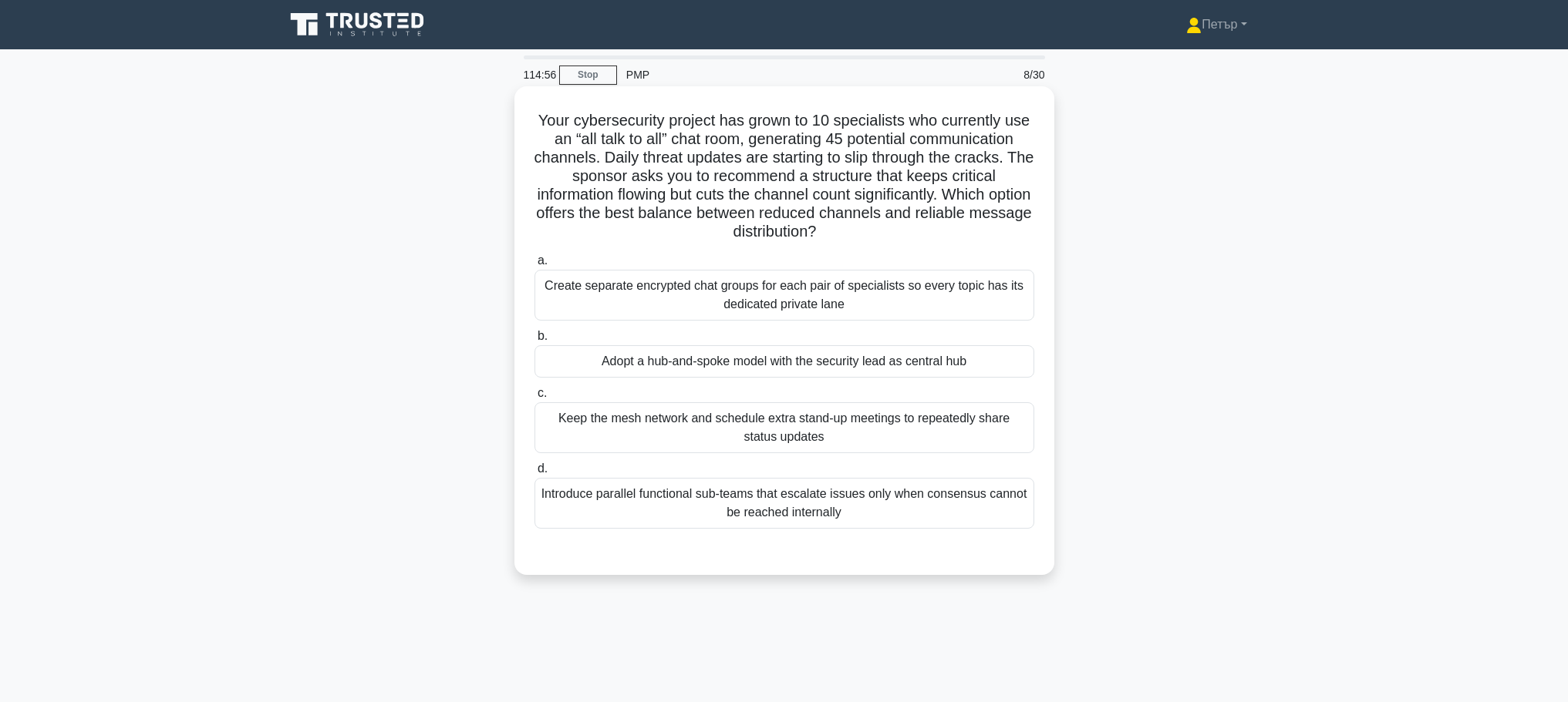
click at [978, 515] on div "Introduce parallel functional sub-teams that escalate issues only when consensu…" at bounding box center [784, 504] width 500 height 51
click at [534, 474] on input "d. Introduce parallel functional sub-teams that escalate issues only when conse…" at bounding box center [534, 469] width 0 height 10
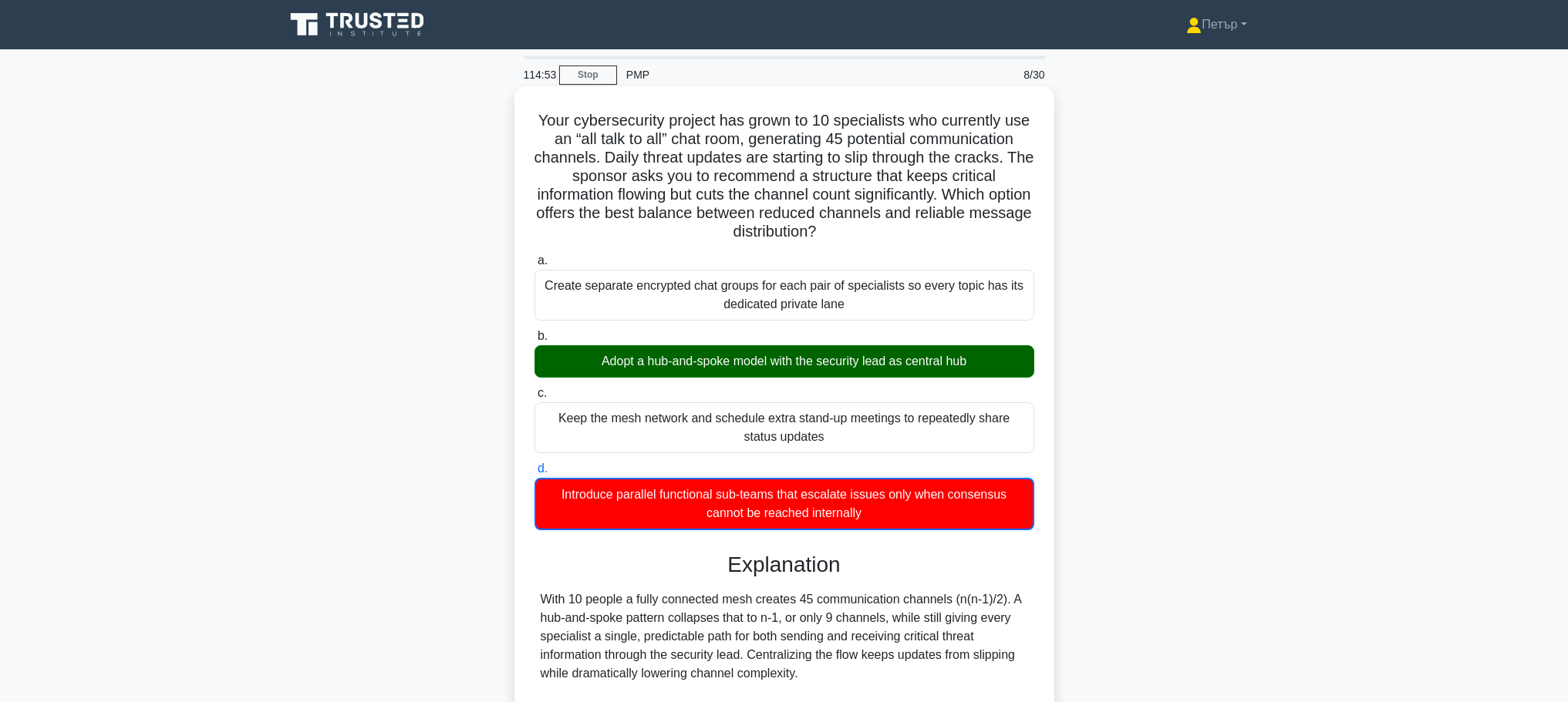
scroll to position [269, 0]
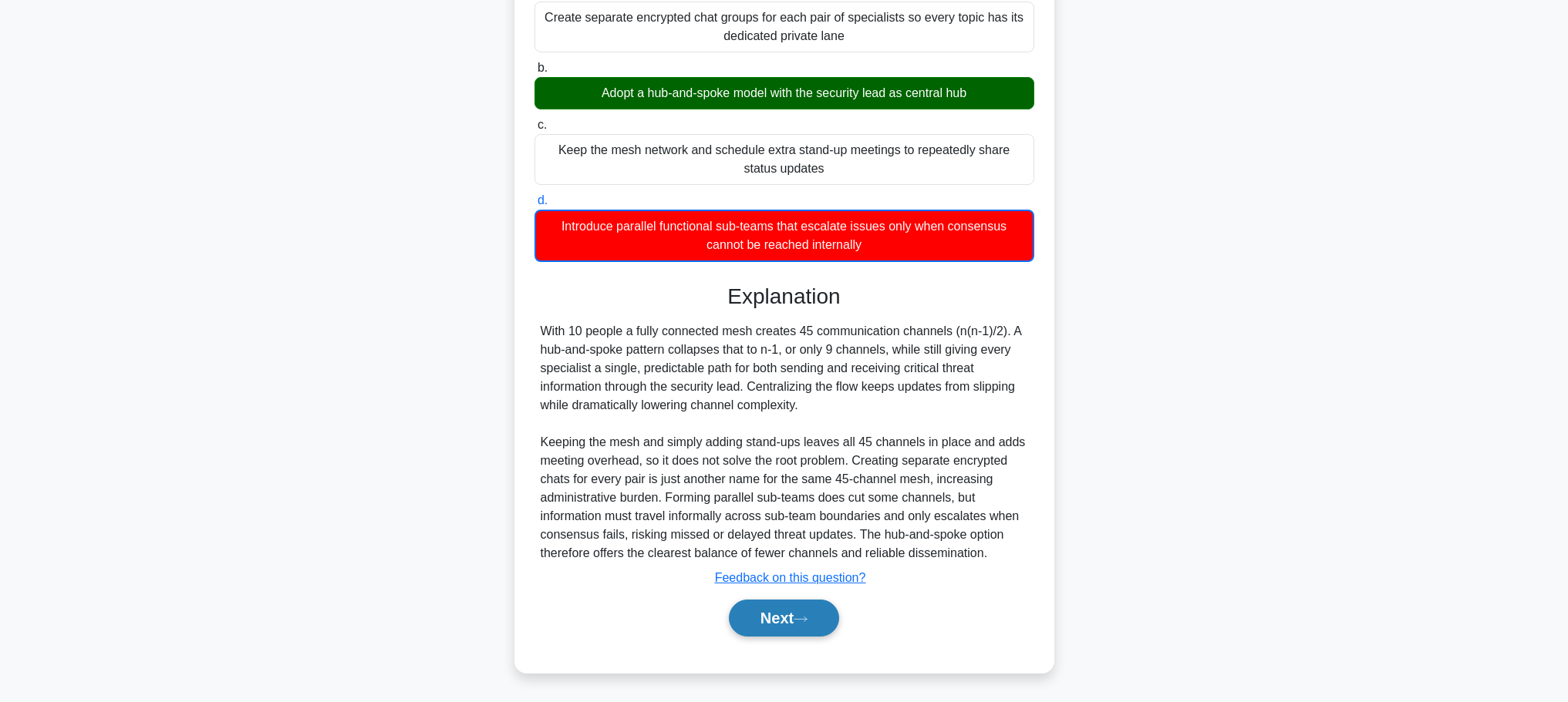
click at [818, 613] on button "Next" at bounding box center [784, 618] width 110 height 37
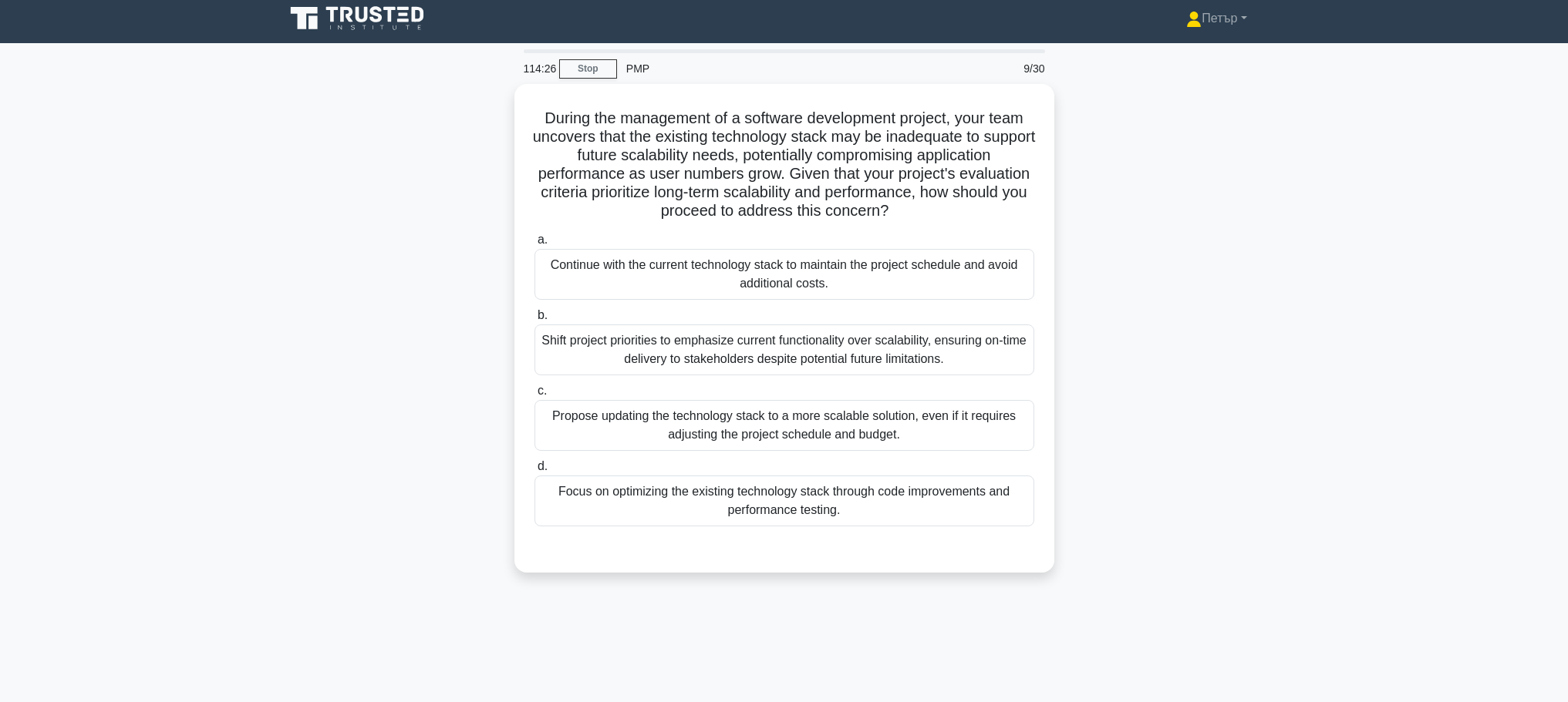
scroll to position [0, 0]
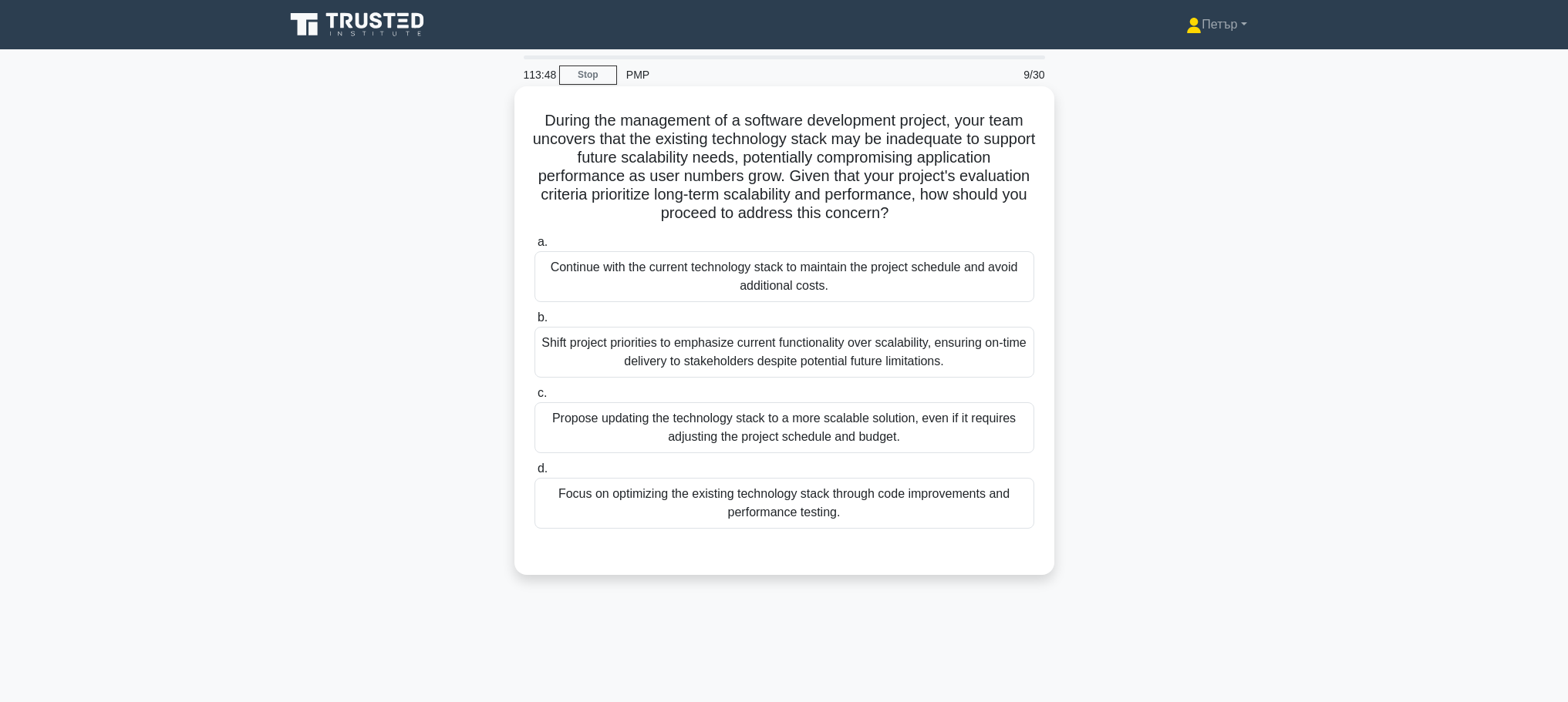
click at [961, 506] on div "Focus on optimizing the existing technology stack through code improvements and…" at bounding box center [784, 504] width 500 height 51
click at [534, 474] on input "d. Focus on optimizing the existing technology stack through code improvements …" at bounding box center [534, 469] width 0 height 10
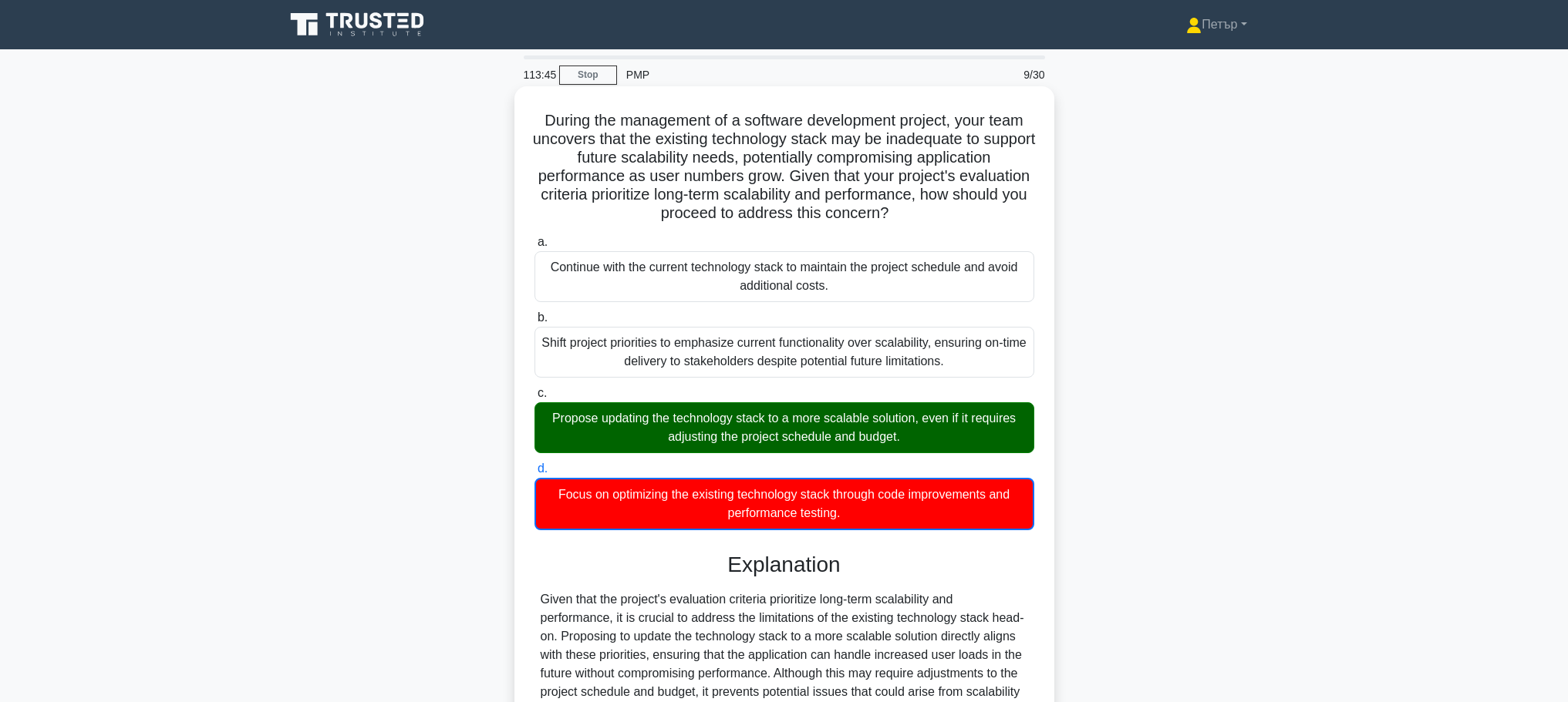
scroll to position [250, 0]
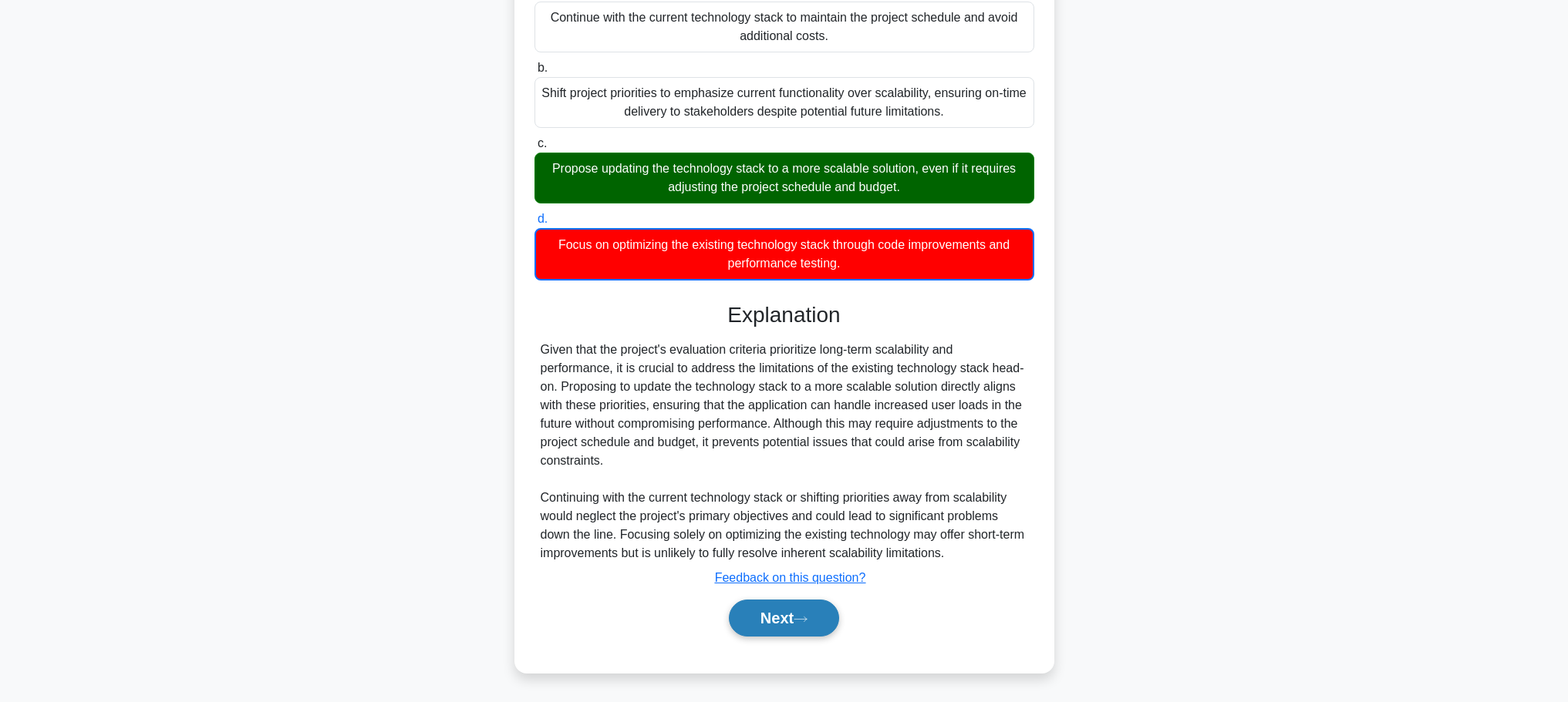
click at [796, 607] on button "Next" at bounding box center [784, 618] width 110 height 37
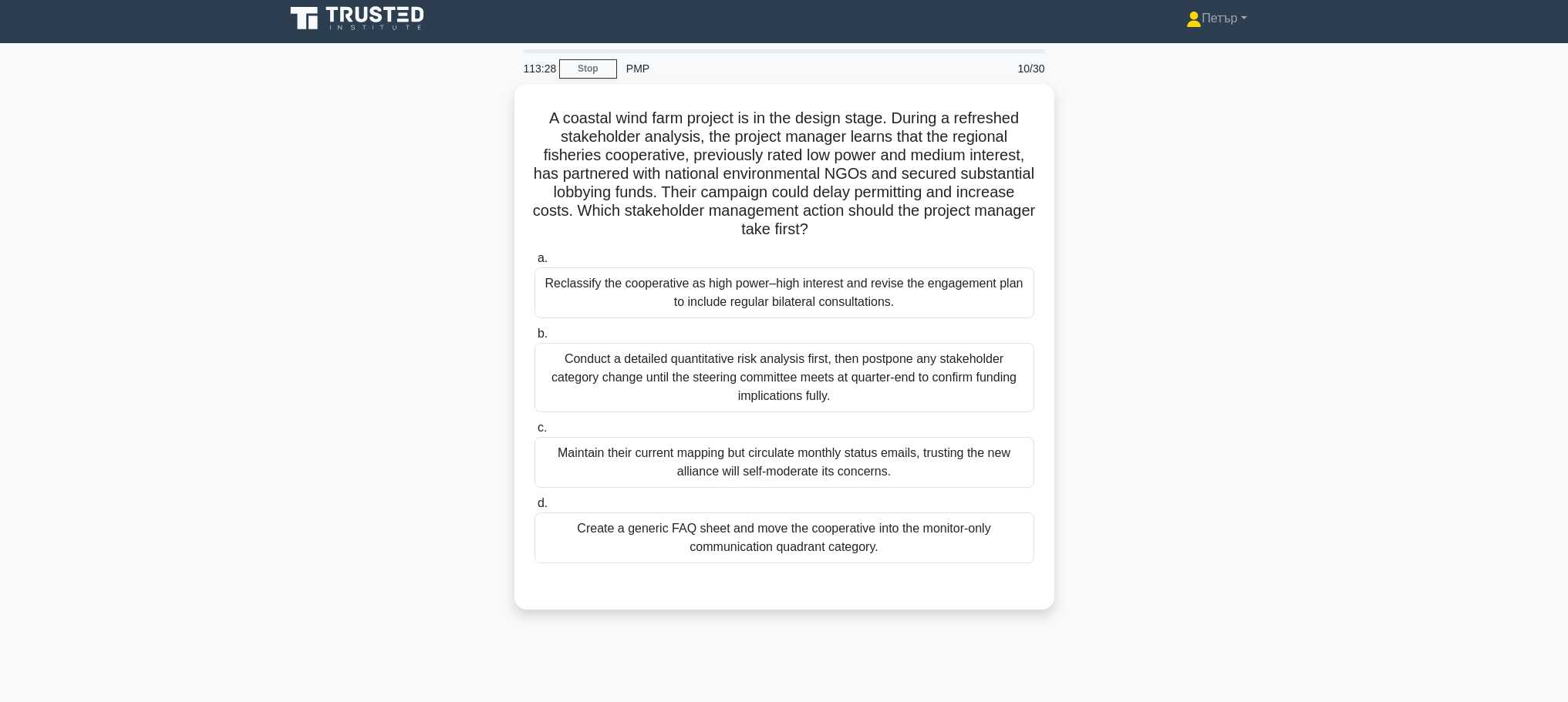
scroll to position [0, 0]
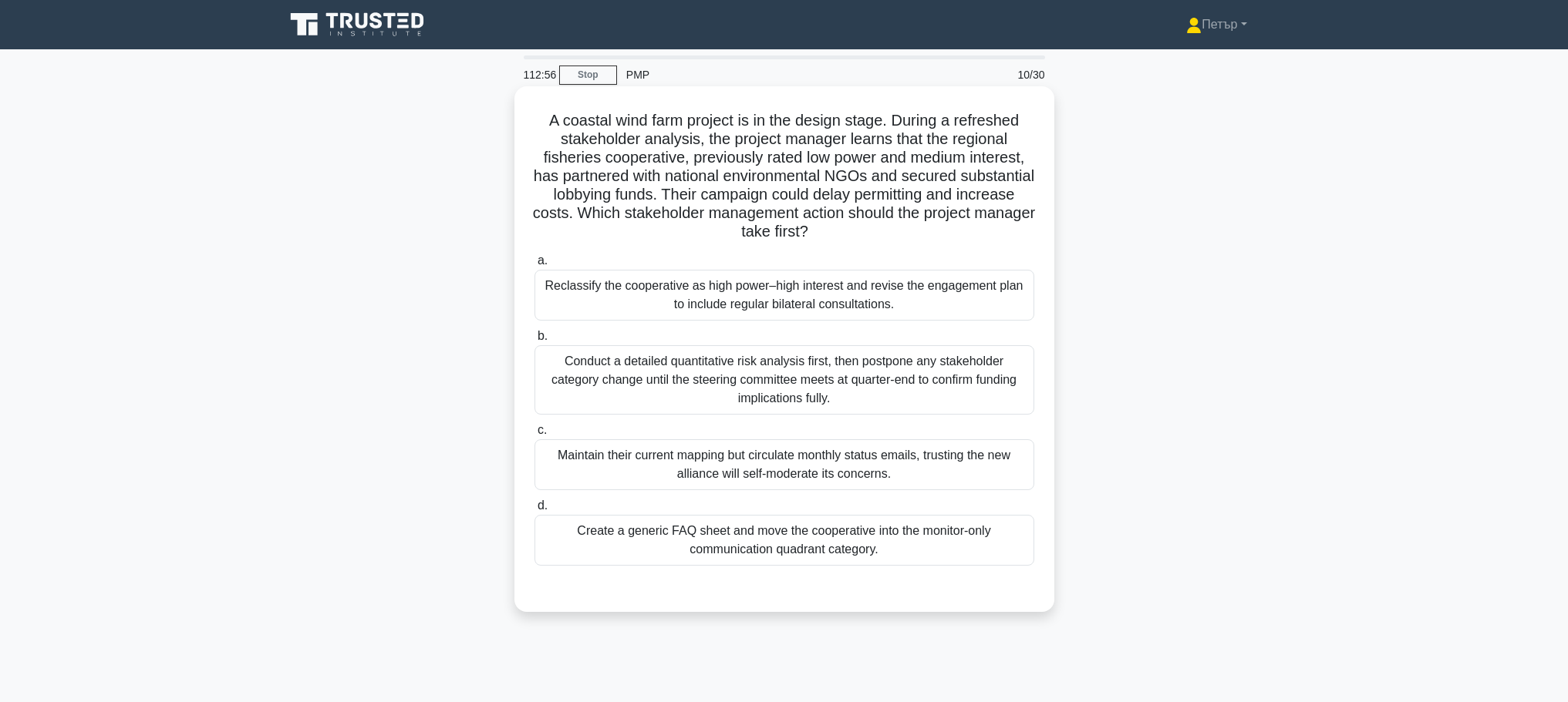
click at [927, 286] on div "Reclassify the cooperative as high power–high interest and revise the engagemen…" at bounding box center [784, 295] width 500 height 51
click at [534, 266] on input "a. Reclassify the cooperative as high power–high interest and revise the engage…" at bounding box center [534, 261] width 0 height 10
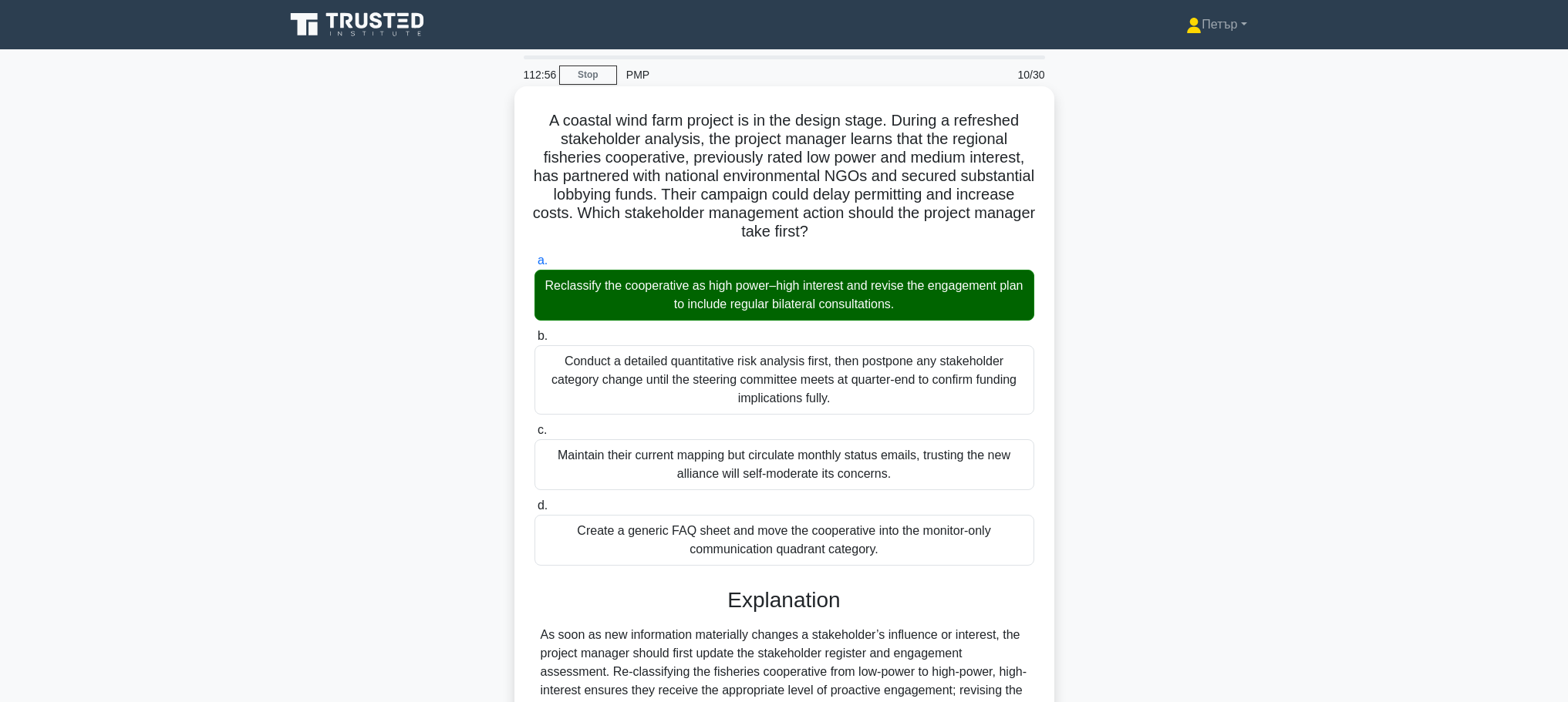
scroll to position [342, 0]
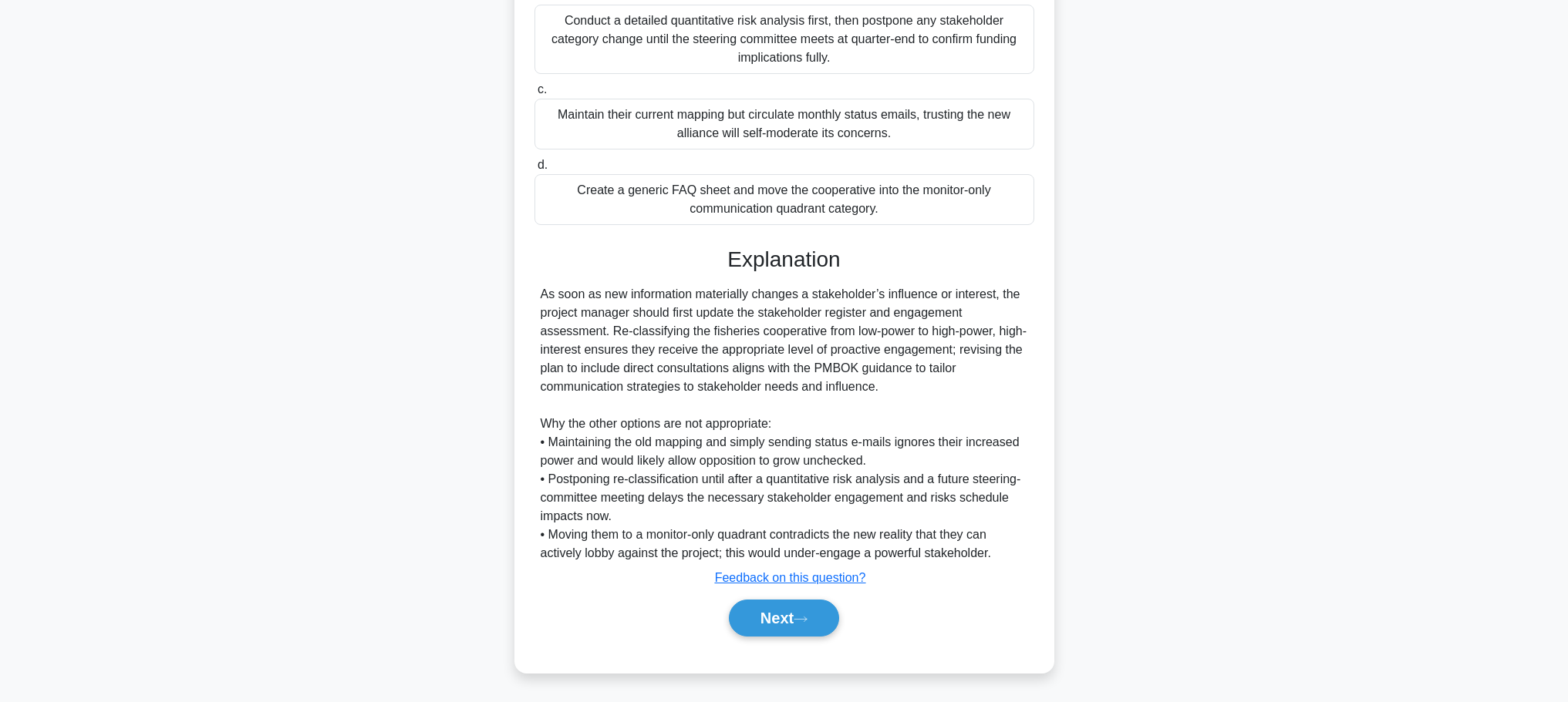
click at [786, 638] on div "Next" at bounding box center [784, 618] width 500 height 49
click at [780, 628] on button "Next" at bounding box center [784, 618] width 110 height 37
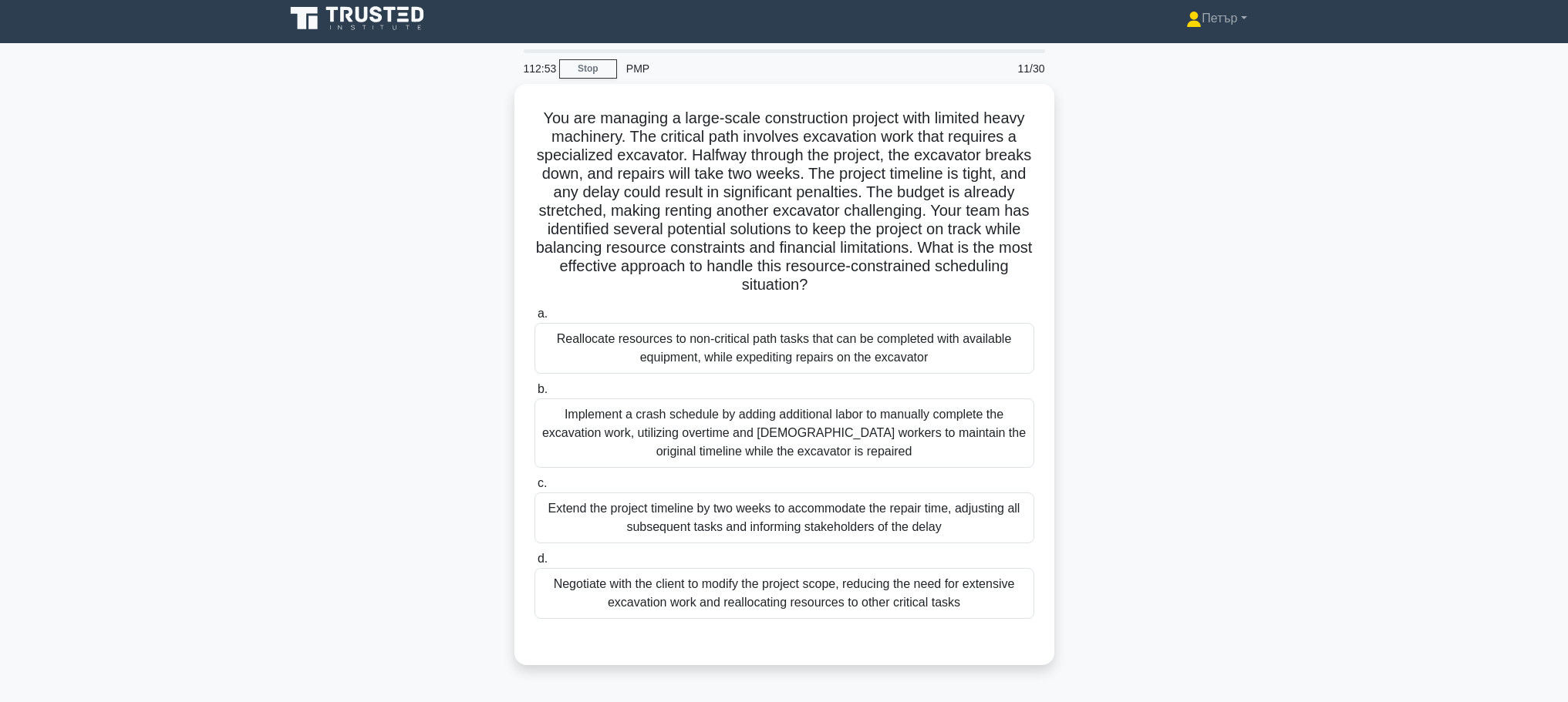
scroll to position [0, 0]
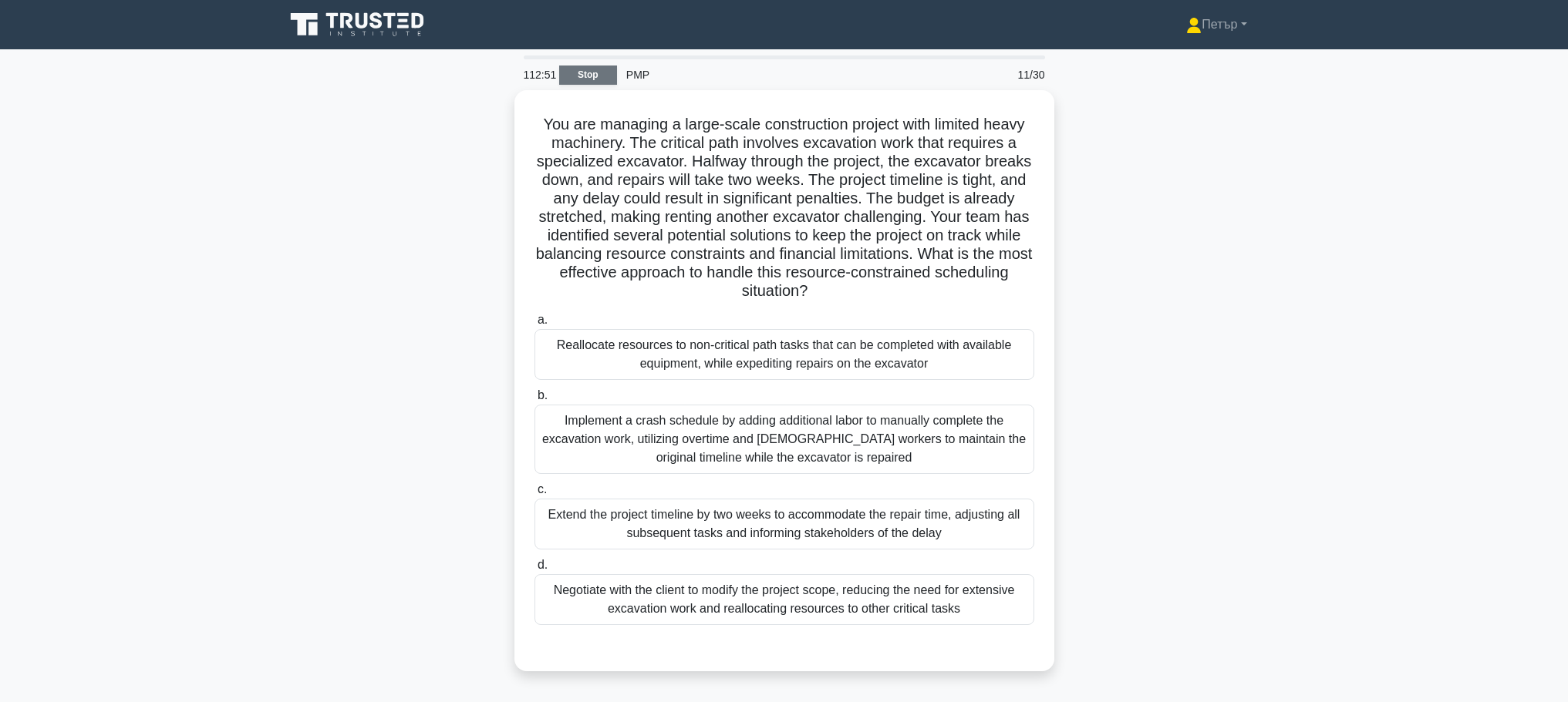
click at [591, 69] on link "Stop" at bounding box center [588, 75] width 58 height 19
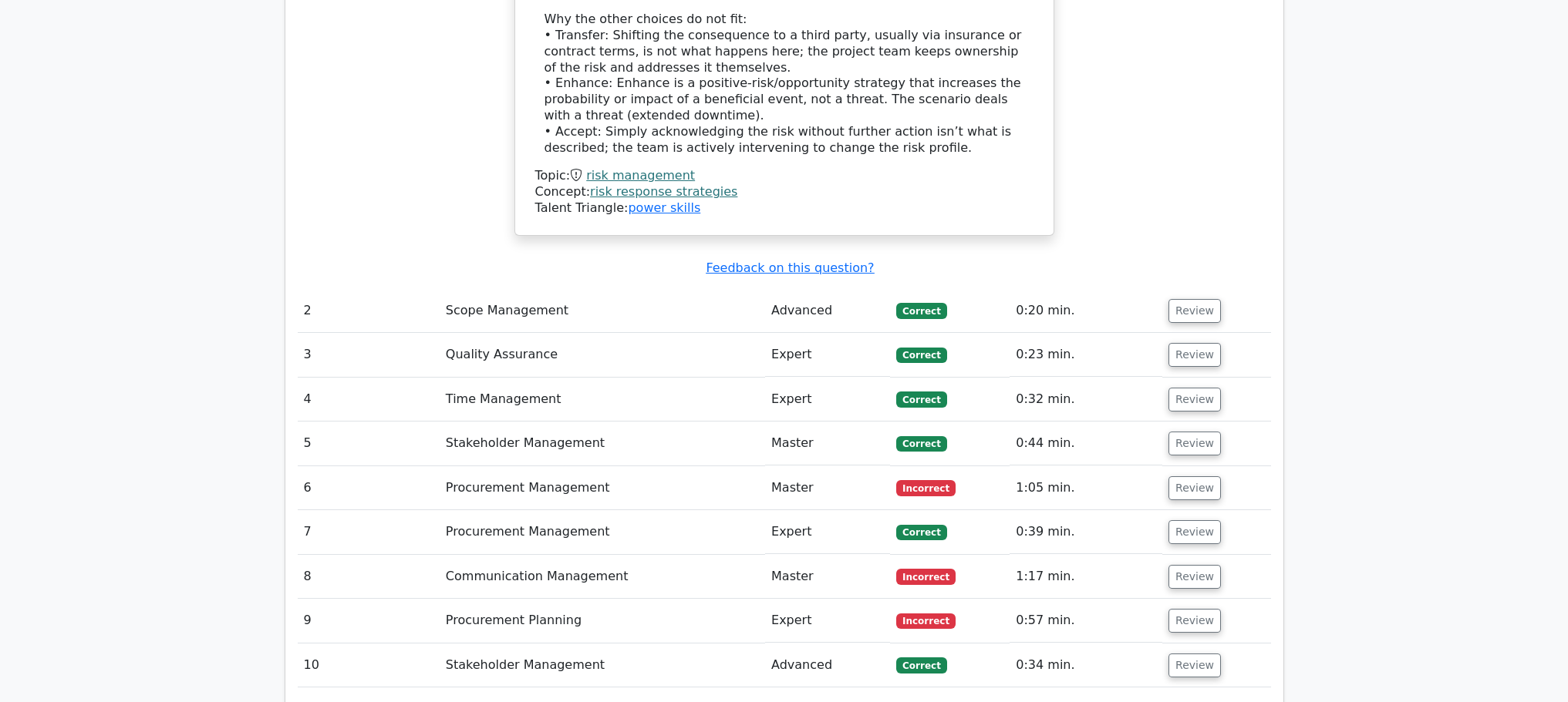
scroll to position [1832, 0]
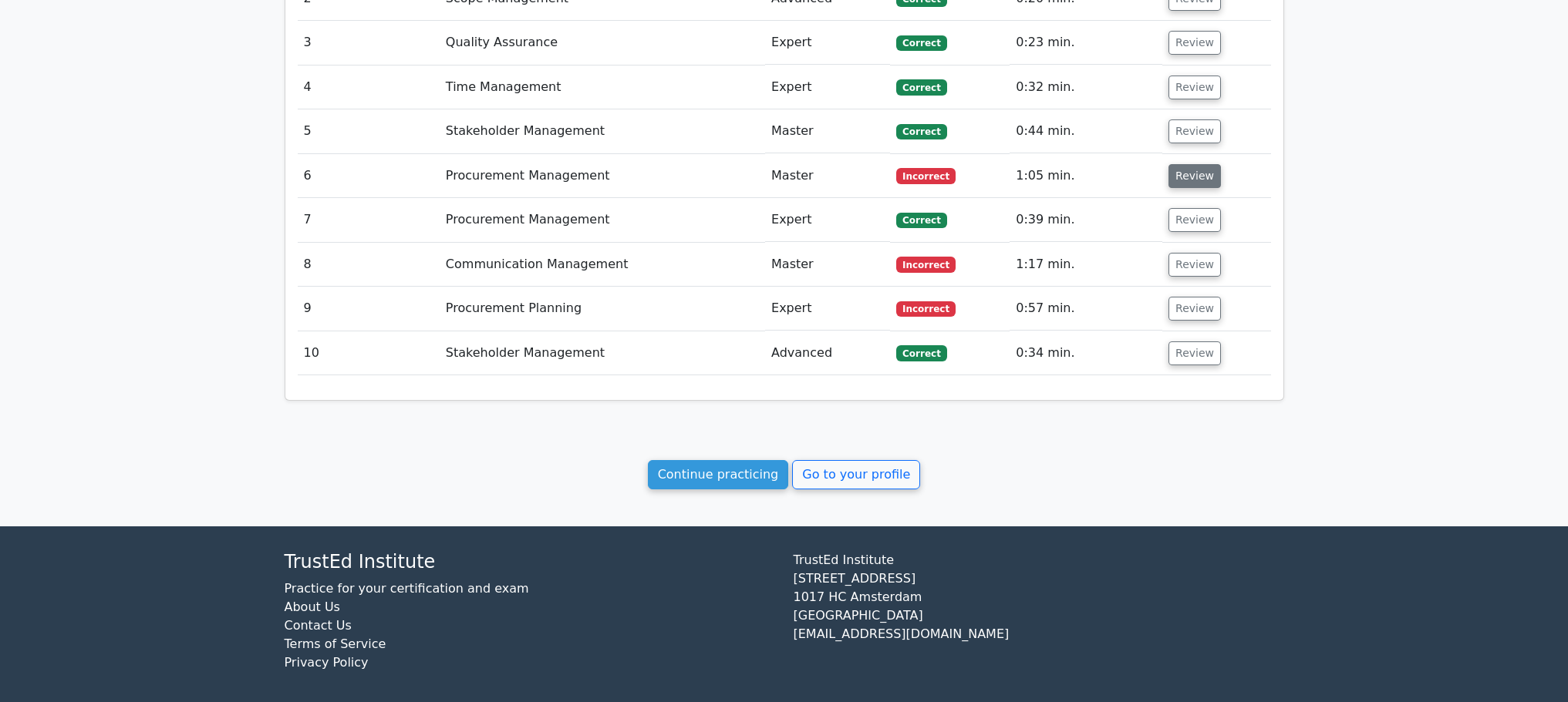
click at [1192, 165] on button "Review" at bounding box center [1195, 176] width 53 height 24
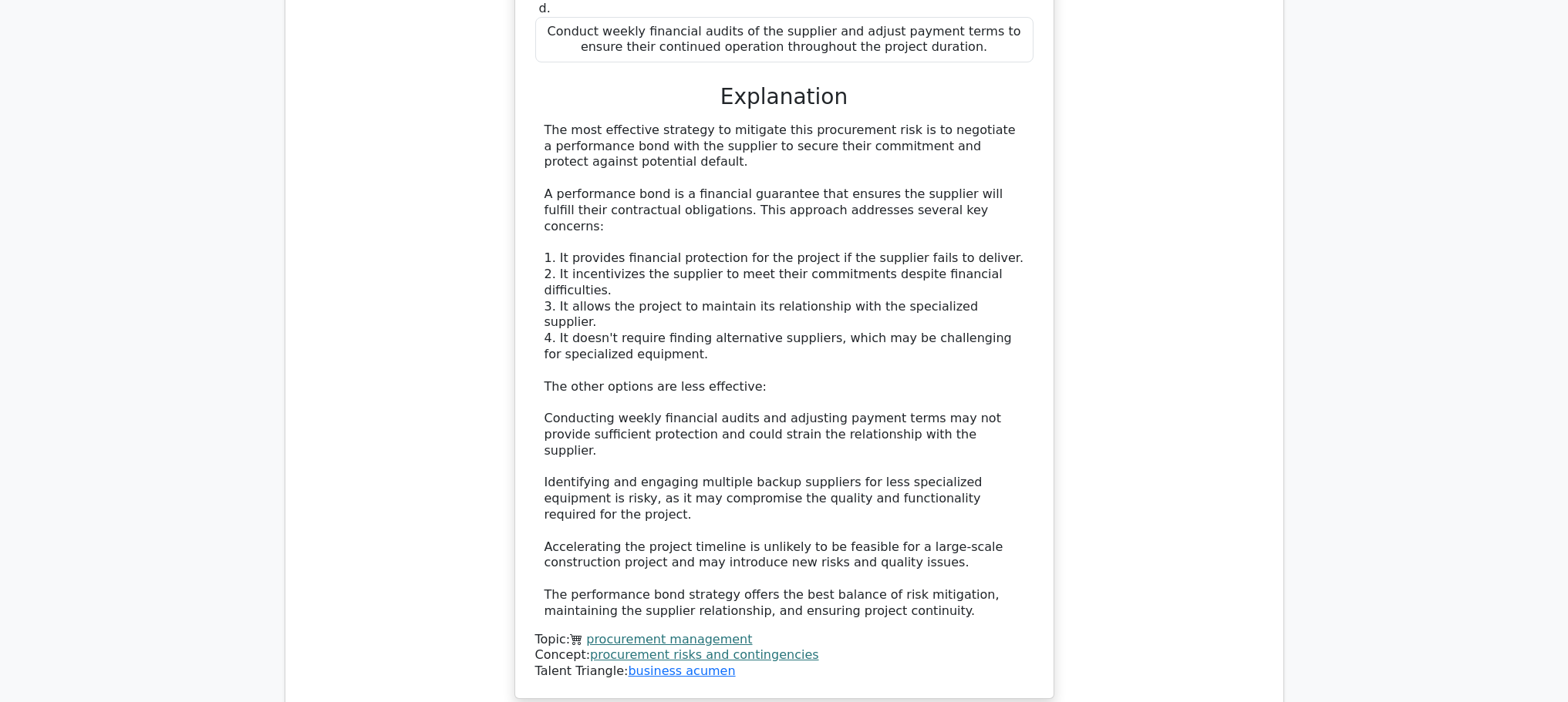
scroll to position [2757, 0]
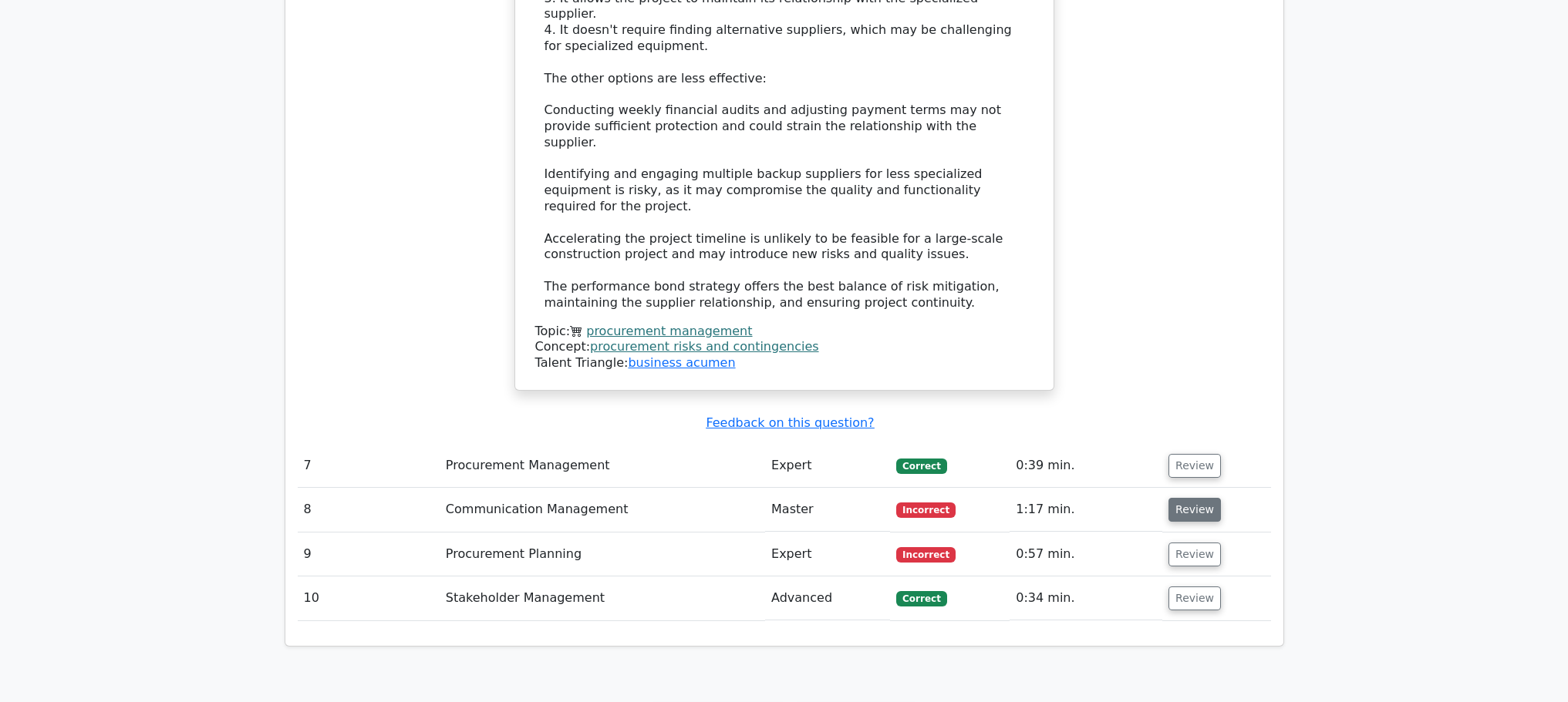
click at [1179, 498] on button "Review" at bounding box center [1195, 509] width 53 height 24
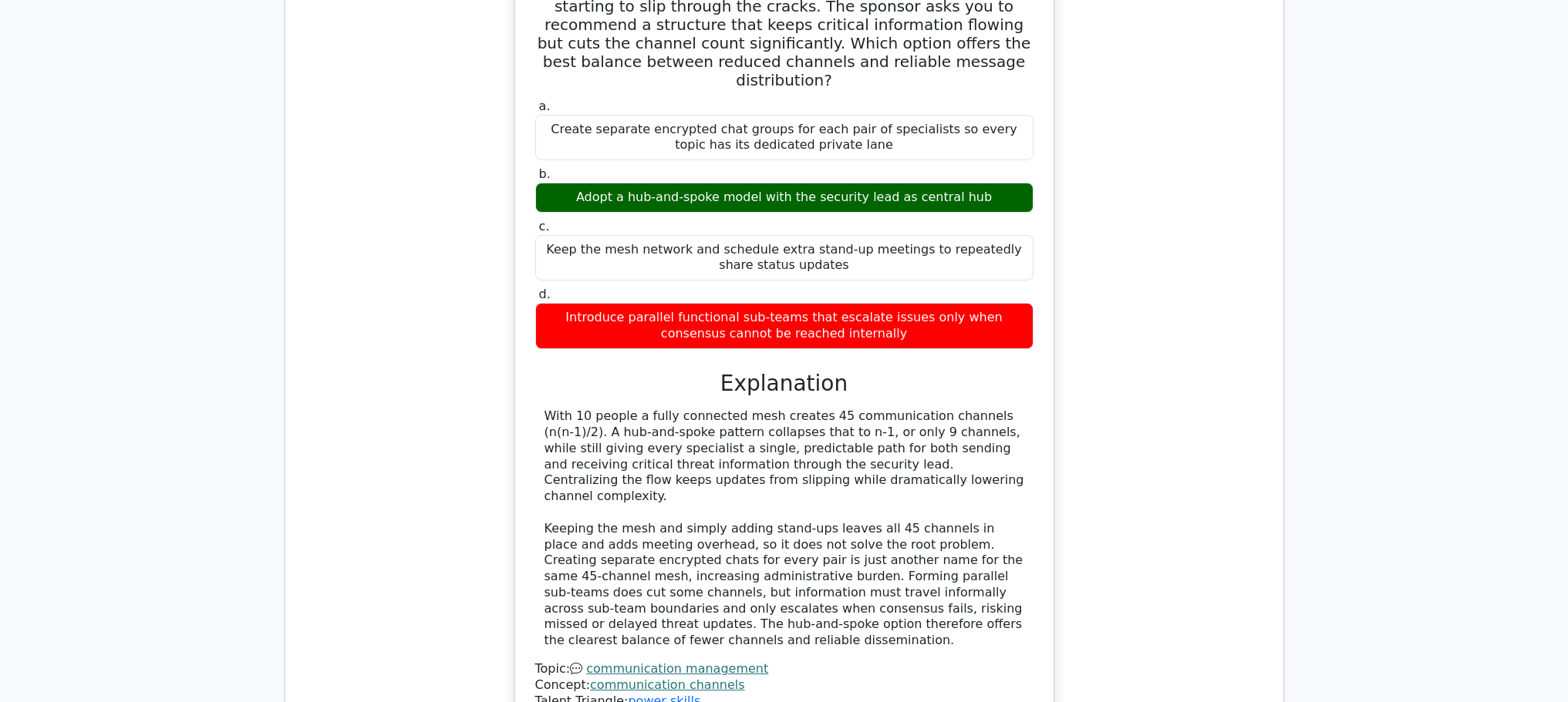
scroll to position [3682, 0]
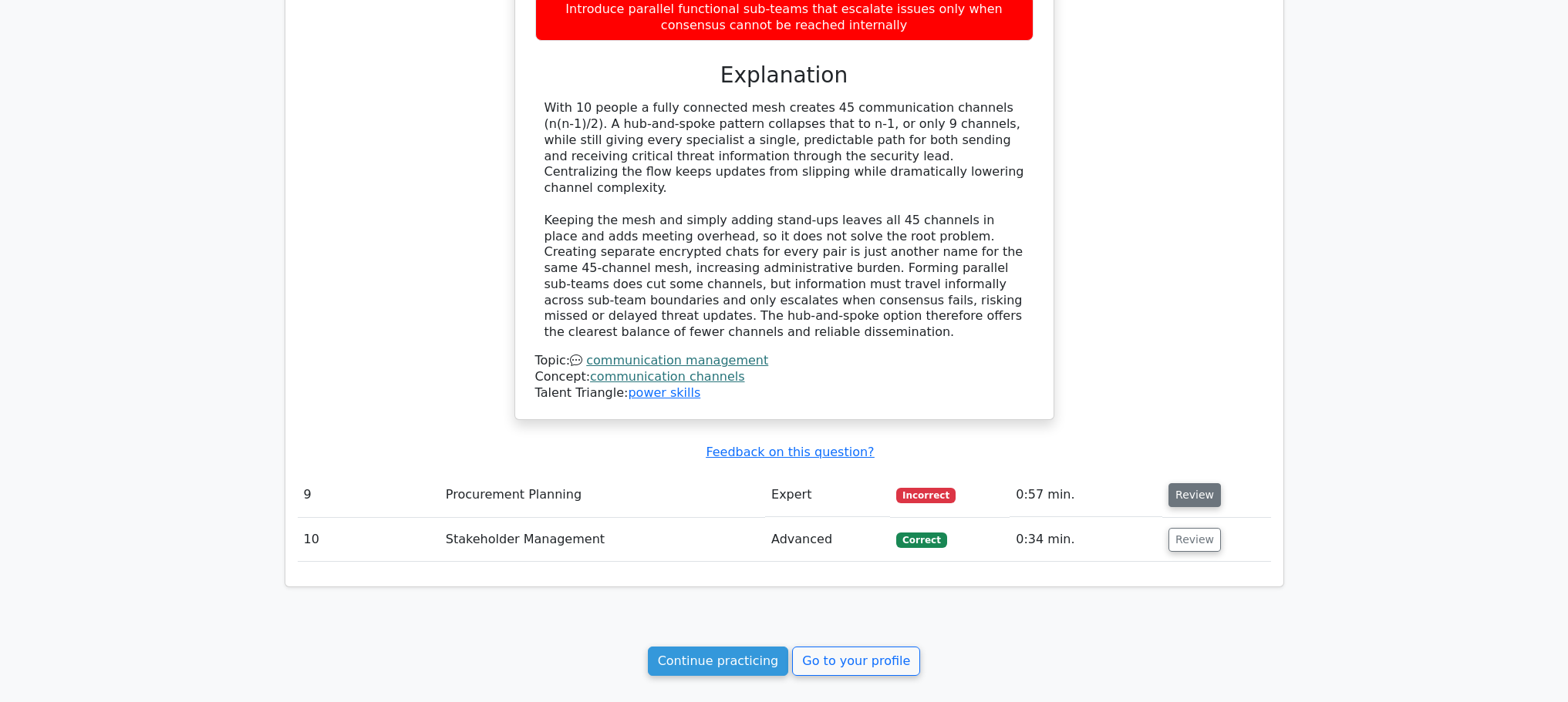
click at [1182, 483] on button "Review" at bounding box center [1195, 495] width 53 height 24
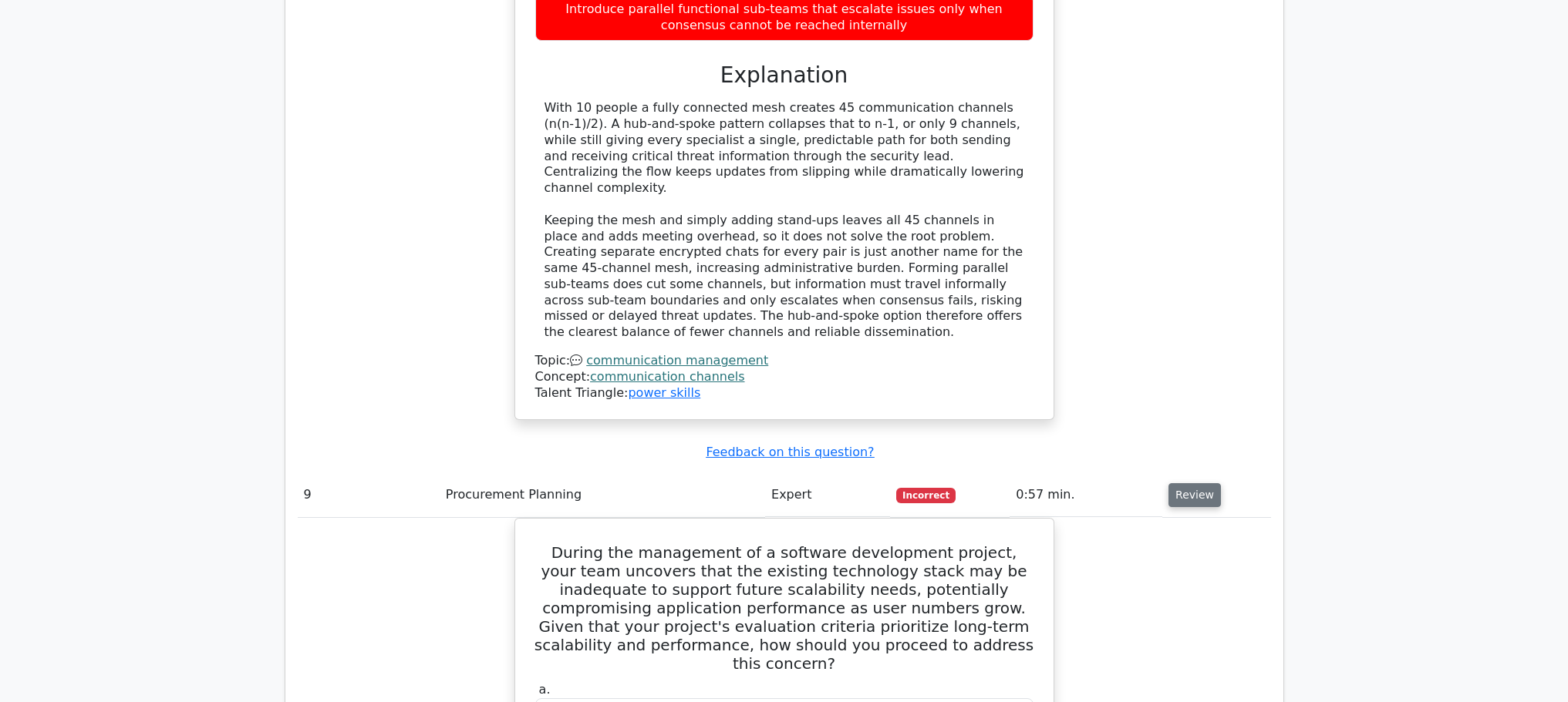
scroll to position [3990, 0]
